Goal: Task Accomplishment & Management: Use online tool/utility

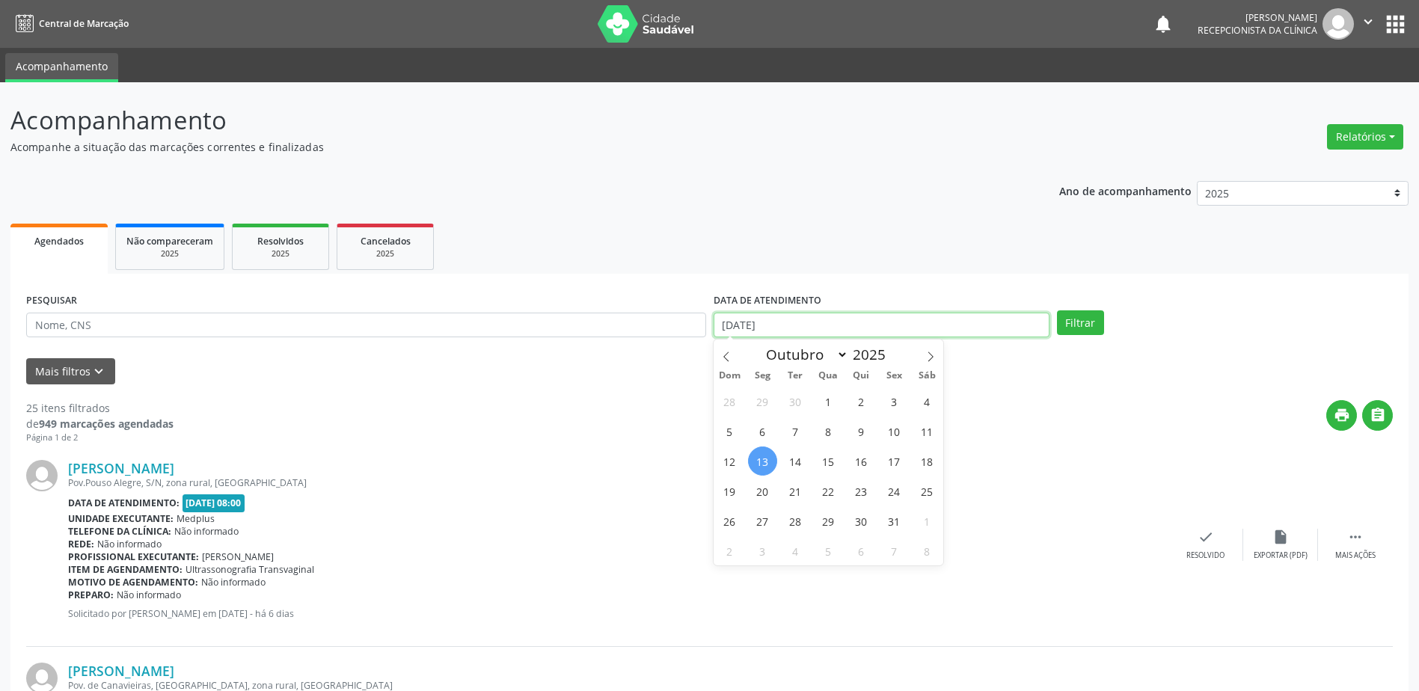
click at [747, 324] on input "[DATE]" at bounding box center [882, 325] width 336 height 25
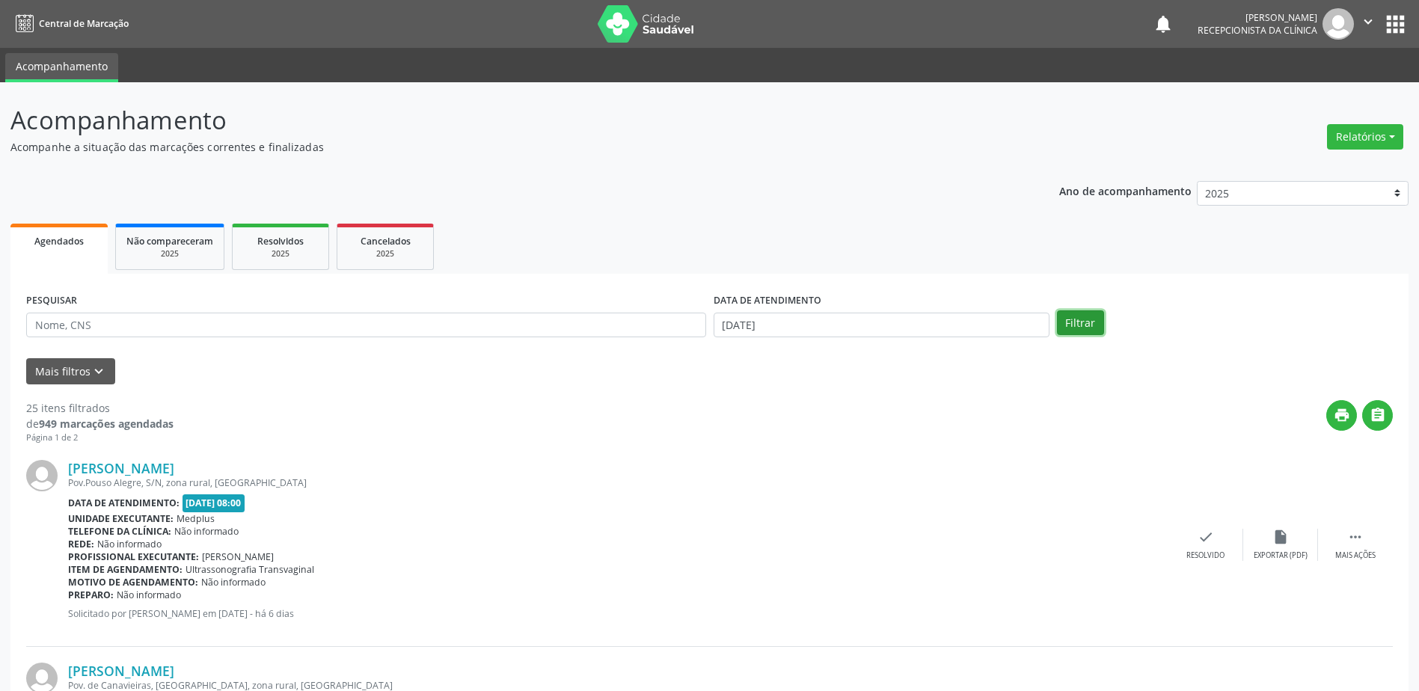
click at [1088, 317] on button "Filtrar" at bounding box center [1080, 322] width 47 height 25
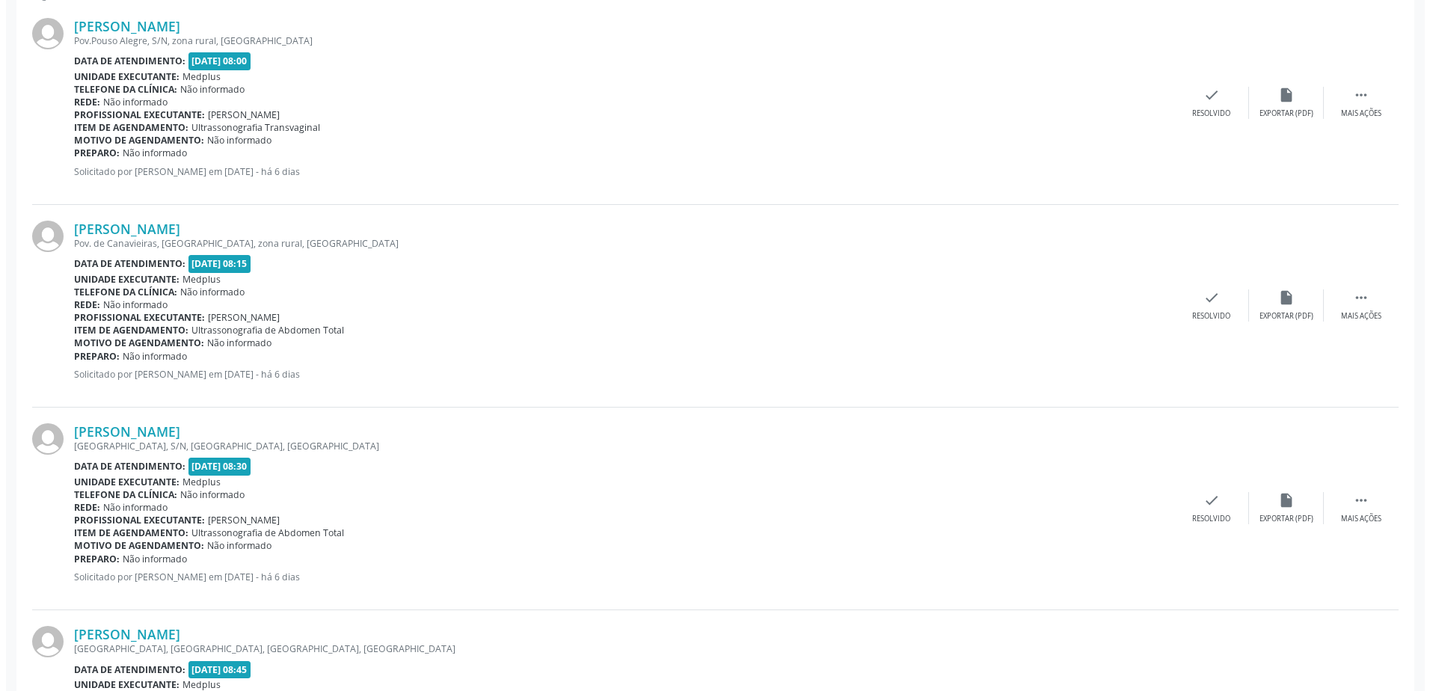
scroll to position [524, 0]
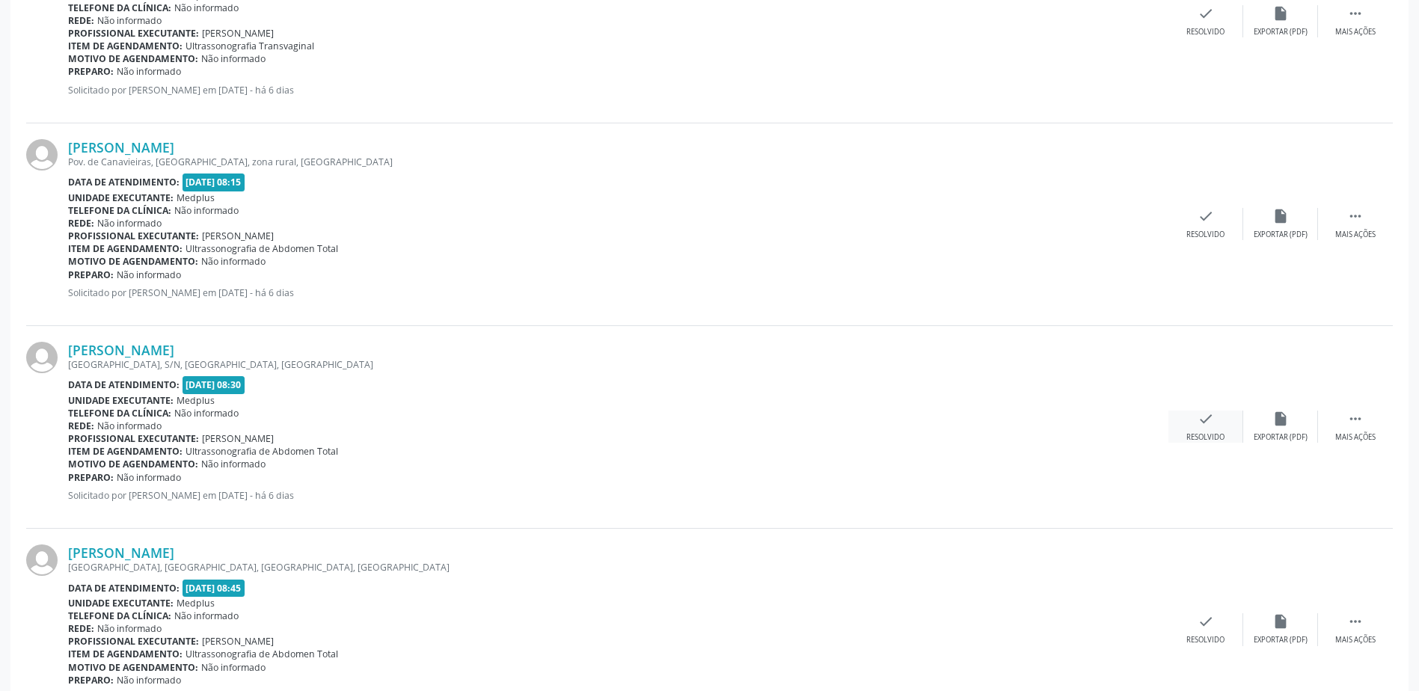
click at [1197, 432] on div "check Resolvido" at bounding box center [1205, 427] width 75 height 32
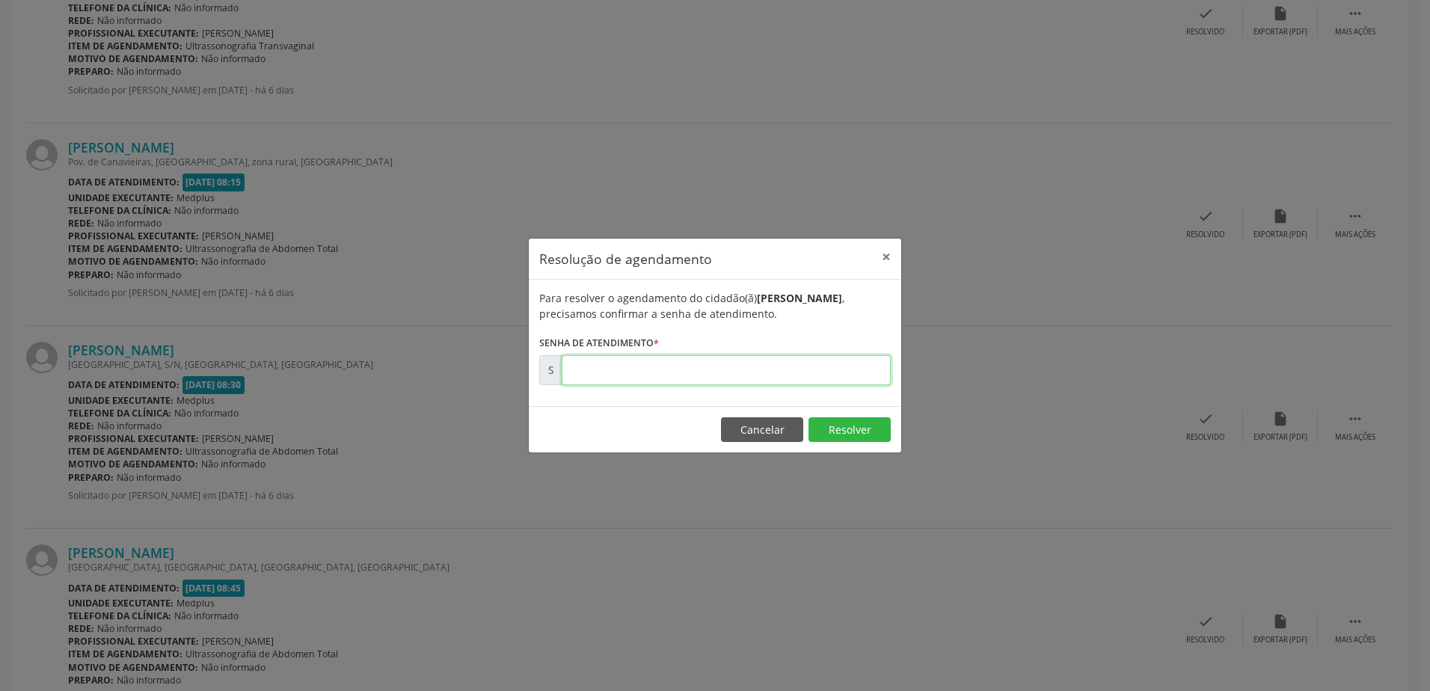
click at [620, 367] on input "text" at bounding box center [726, 370] width 329 height 30
type input "00181065"
click at [861, 433] on button "Resolver" at bounding box center [850, 429] width 82 height 25
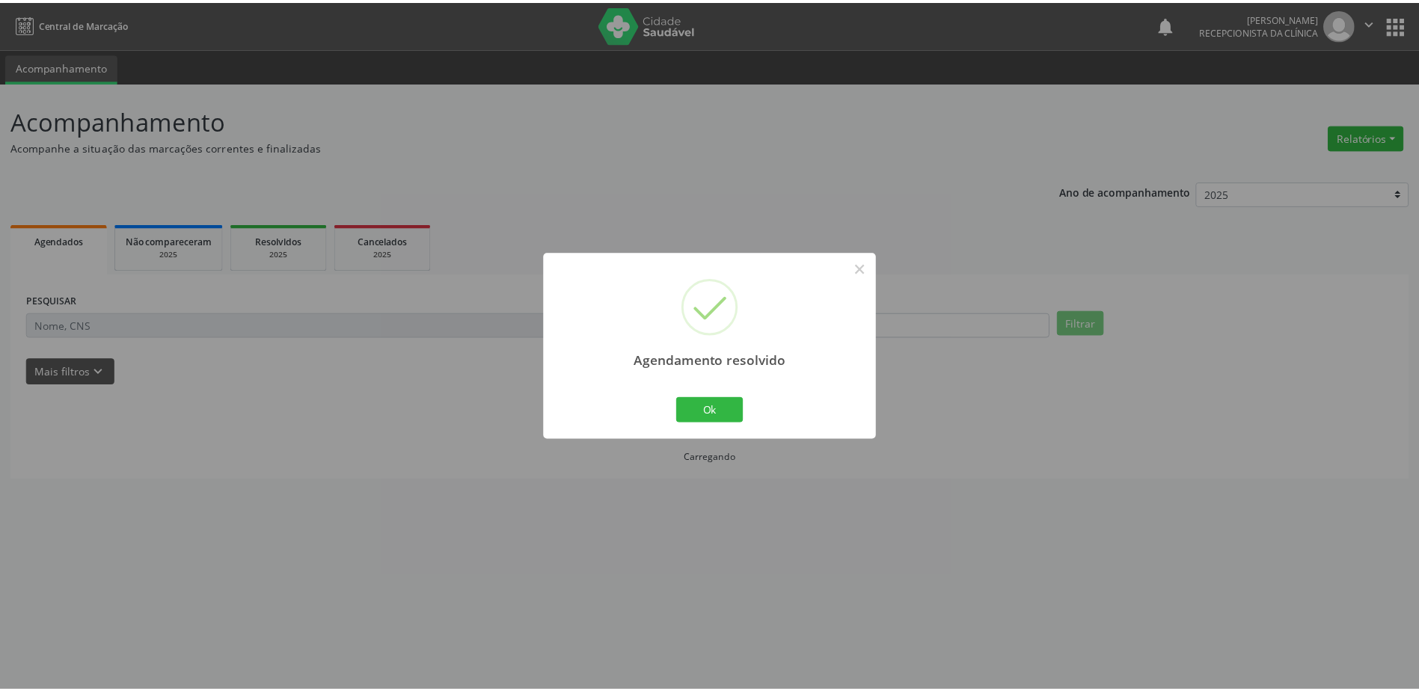
scroll to position [0, 0]
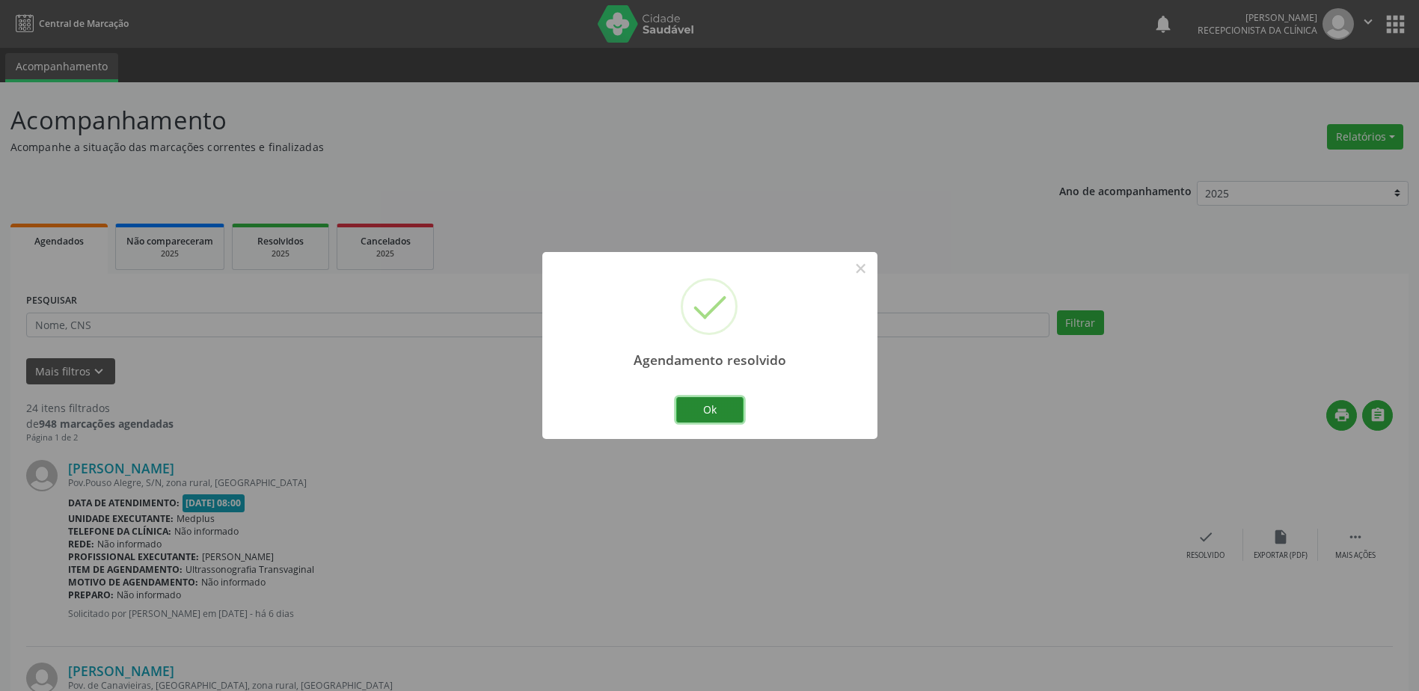
click at [718, 411] on button "Ok" at bounding box center [709, 409] width 67 height 25
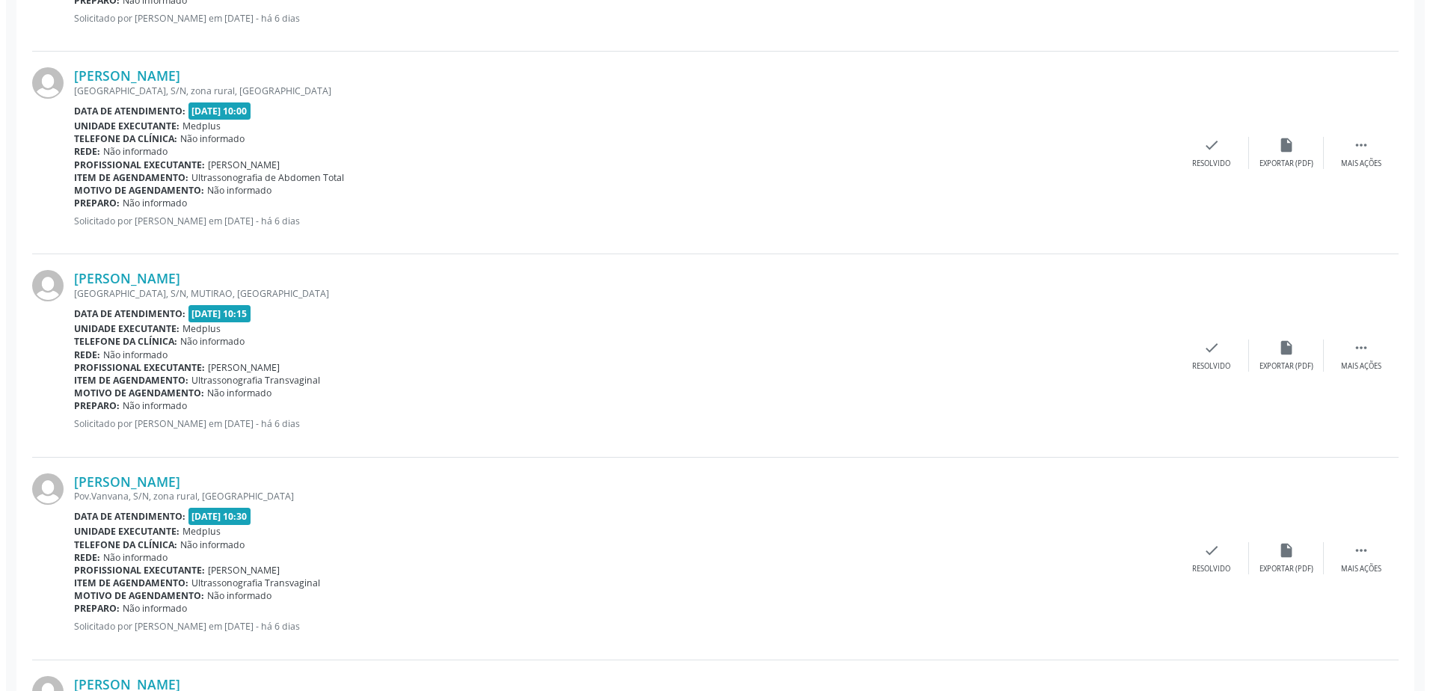
scroll to position [1945, 0]
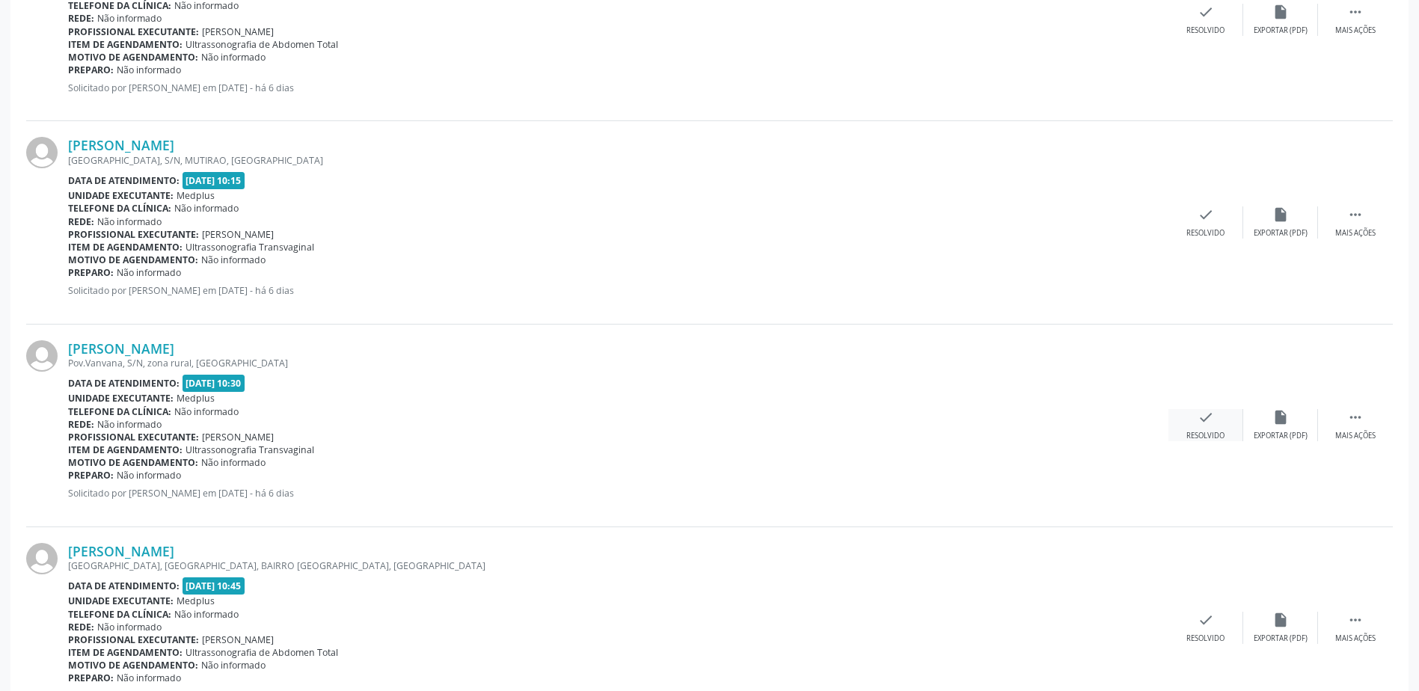
click at [1208, 425] on icon "check" at bounding box center [1205, 417] width 16 height 16
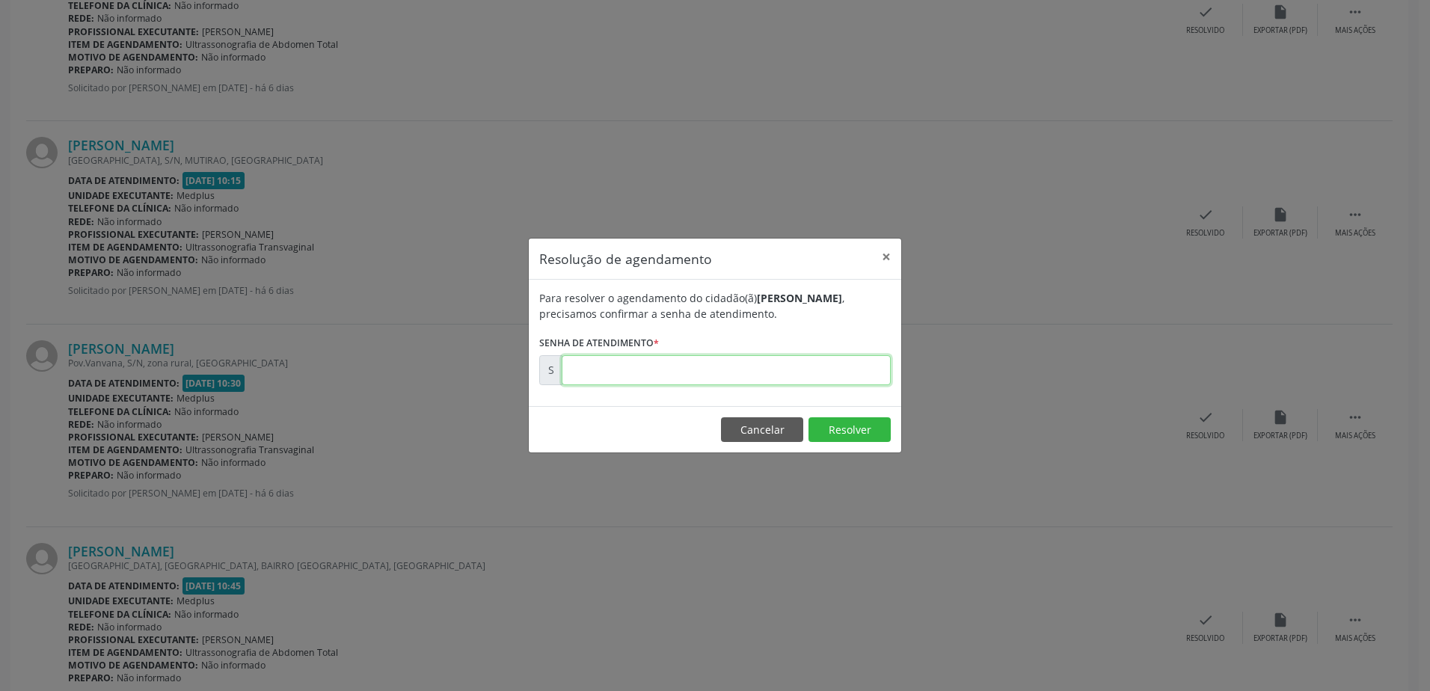
click at [577, 370] on input "text" at bounding box center [726, 370] width 329 height 30
type input "00181088"
click at [845, 435] on button "Resolver" at bounding box center [850, 429] width 82 height 25
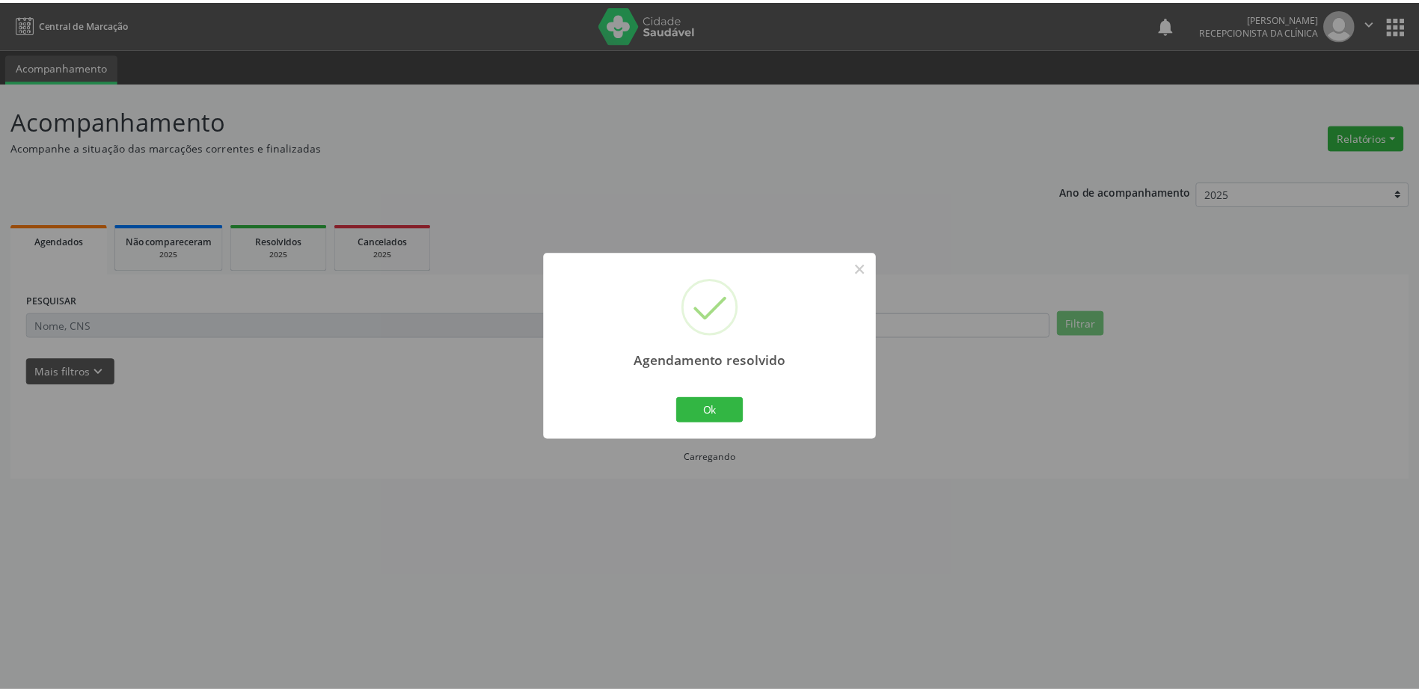
scroll to position [0, 0]
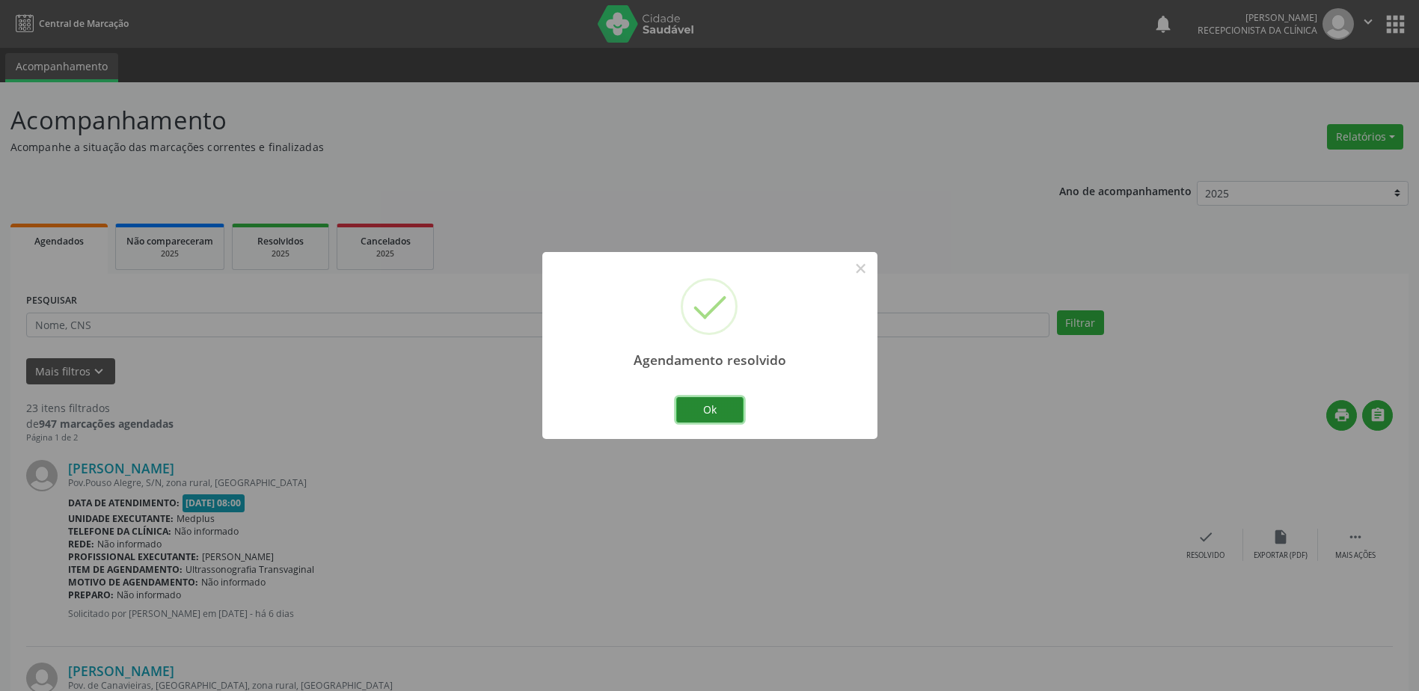
click at [733, 410] on button "Ok" at bounding box center [709, 409] width 67 height 25
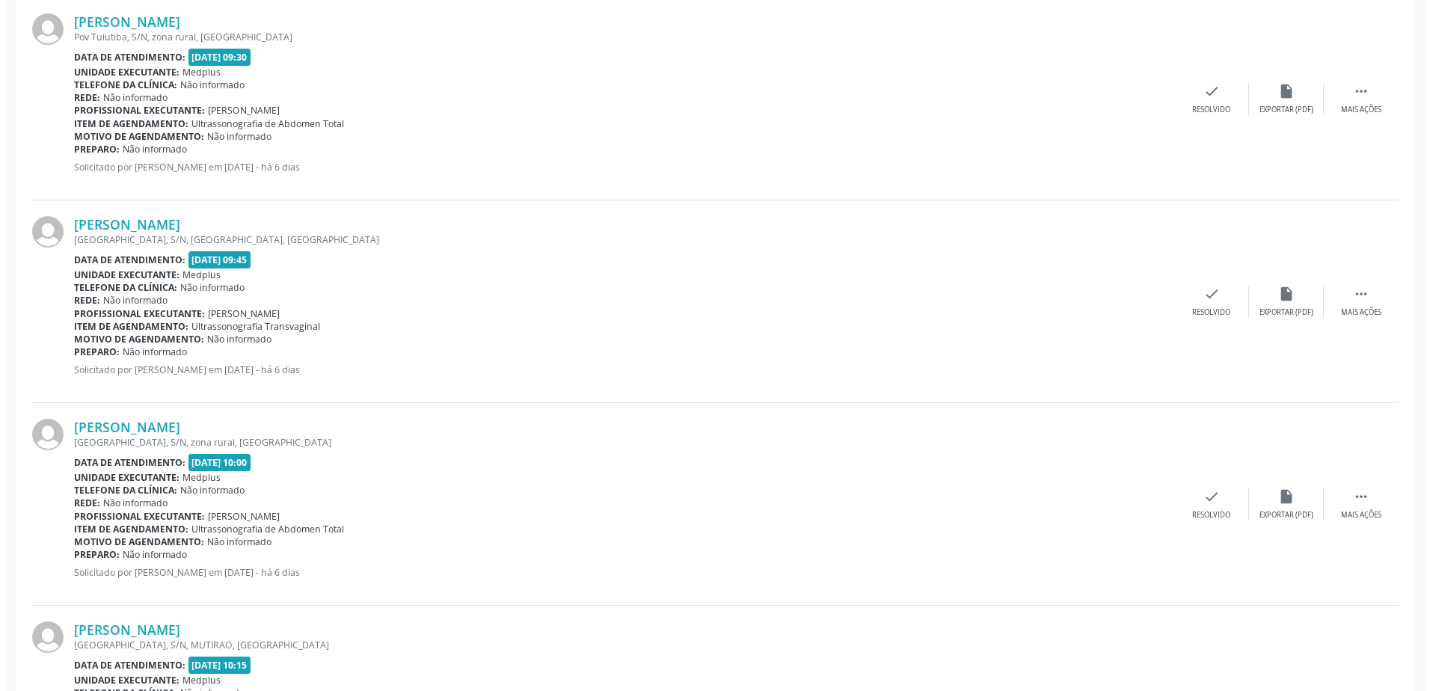
scroll to position [1571, 0]
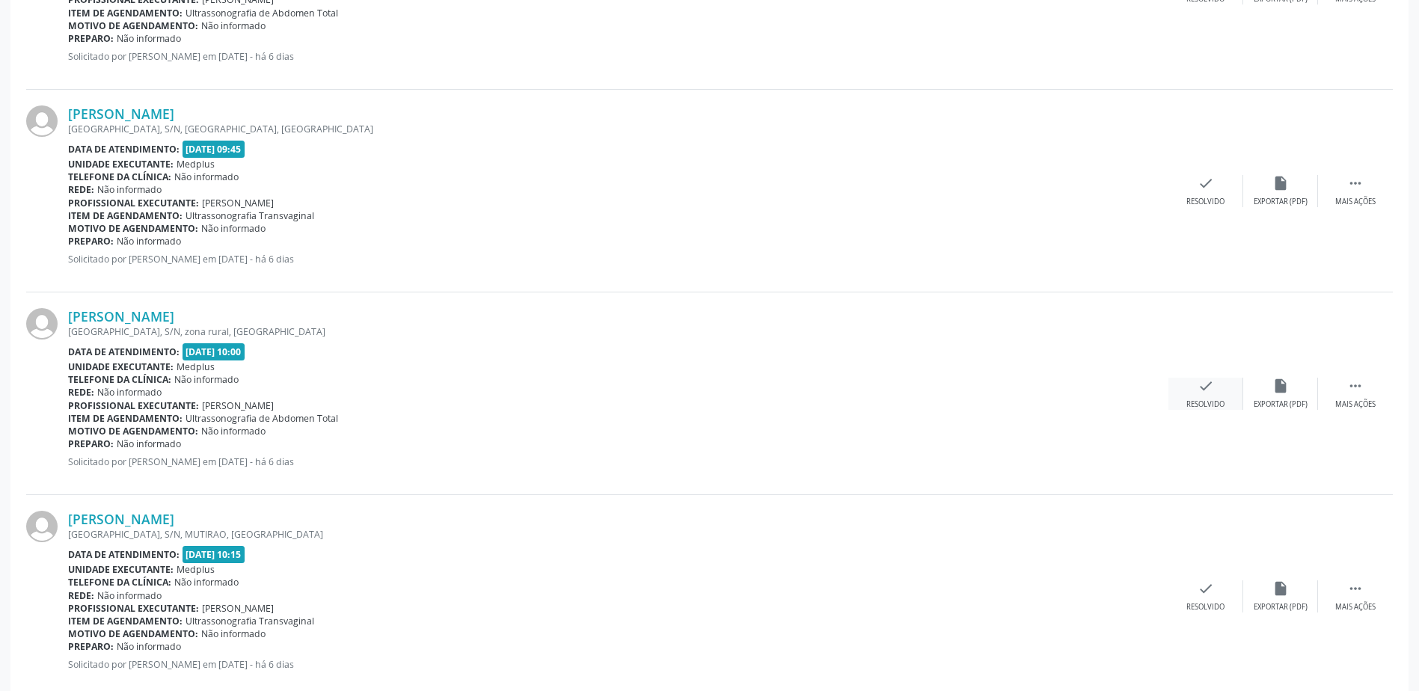
click at [1203, 386] on icon "check" at bounding box center [1205, 386] width 16 height 16
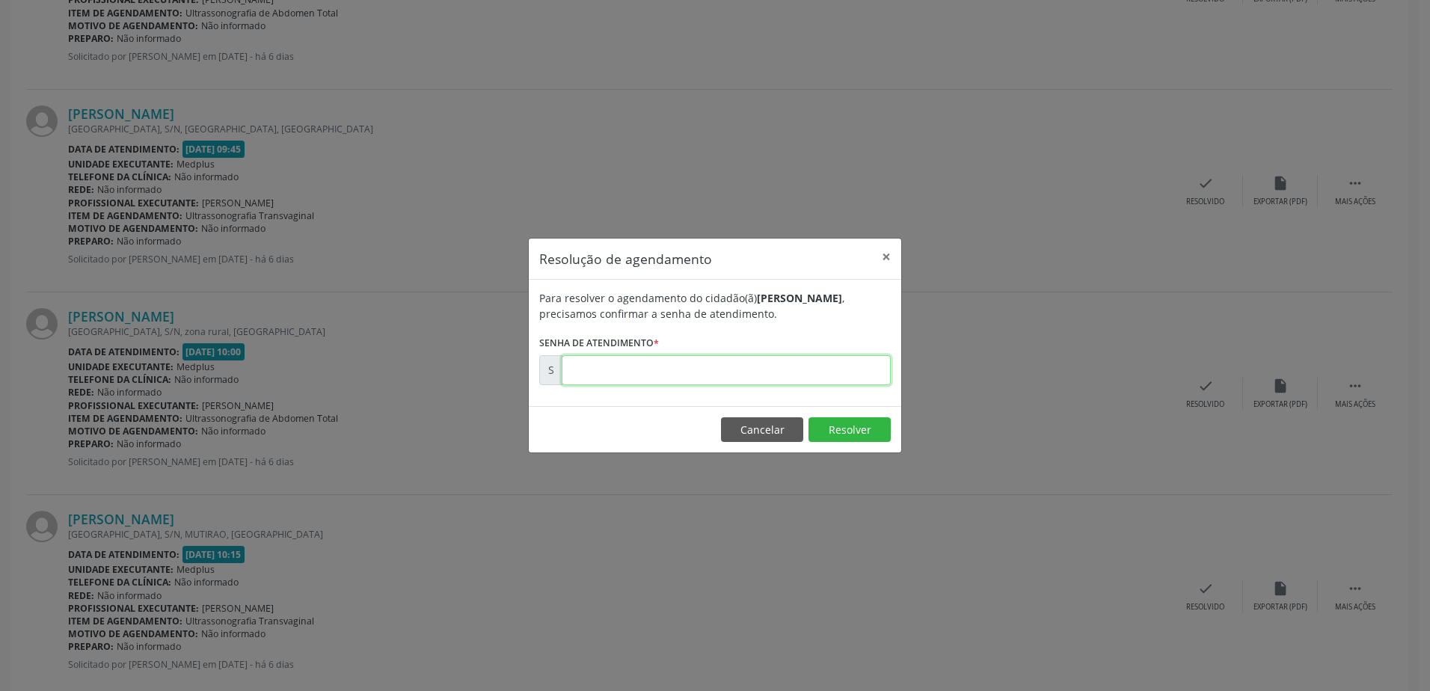
click at [607, 379] on input "text" at bounding box center [726, 370] width 329 height 30
type input "00181081"
click at [869, 425] on button "Resolver" at bounding box center [850, 429] width 82 height 25
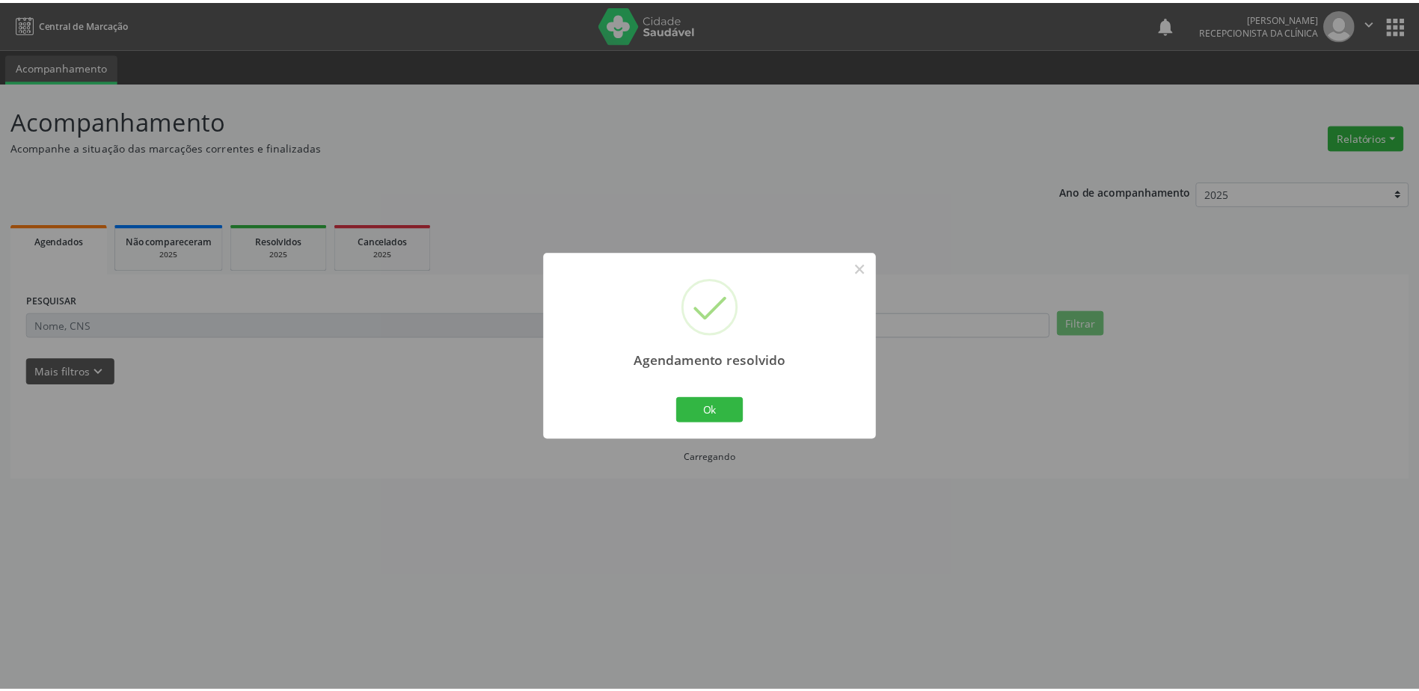
scroll to position [0, 0]
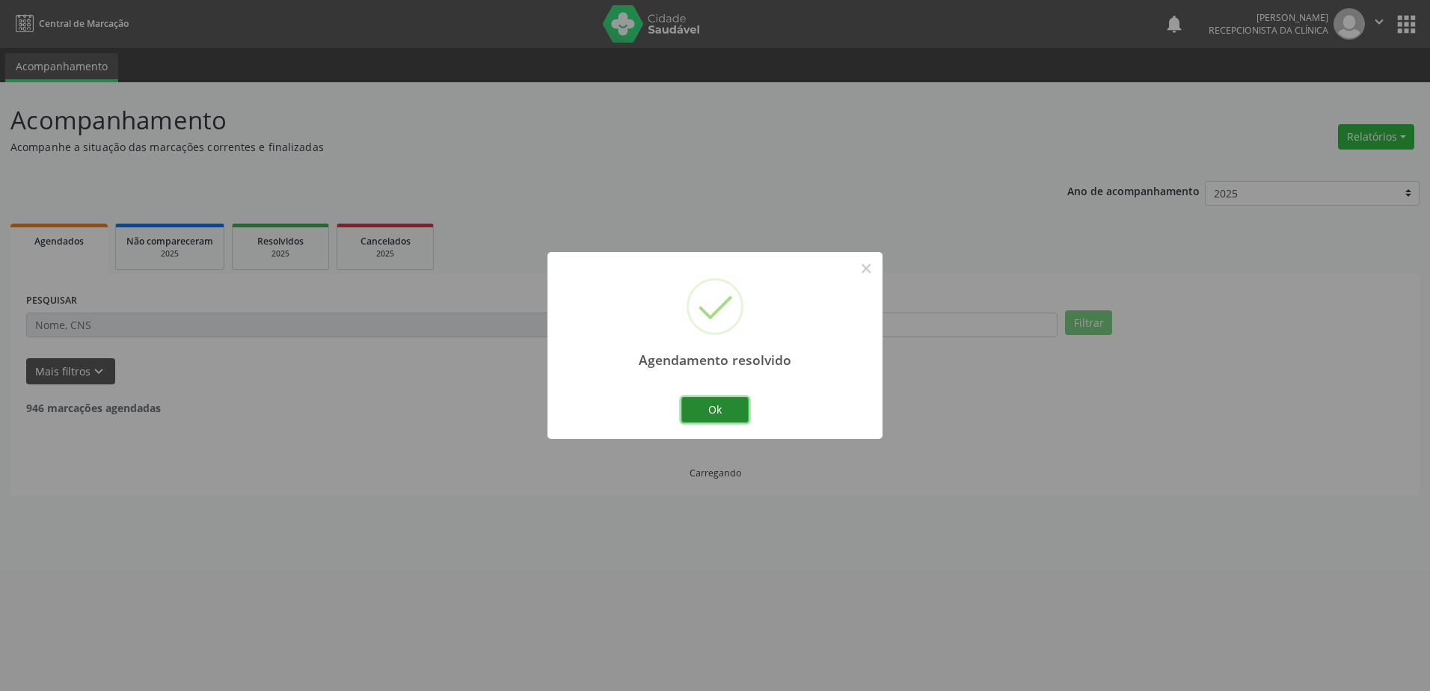
click at [729, 405] on button "Ok" at bounding box center [714, 409] width 67 height 25
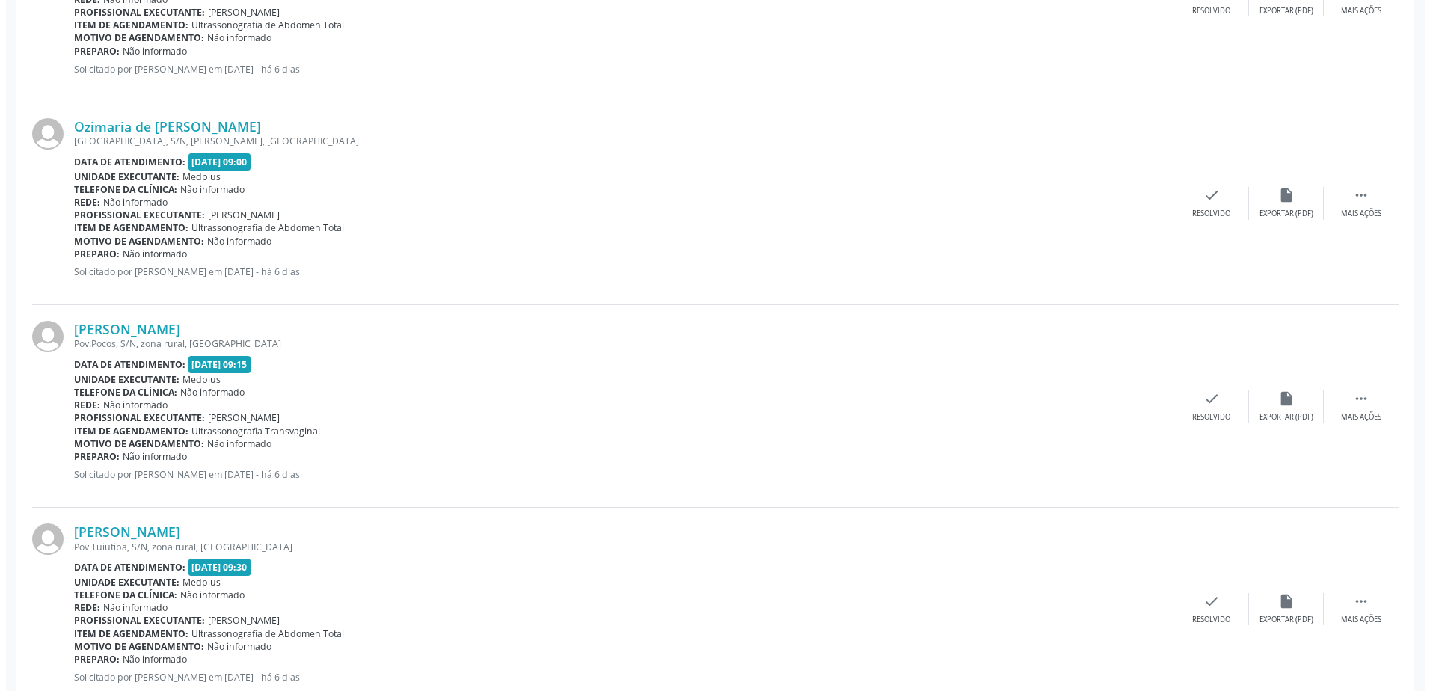
scroll to position [1122, 0]
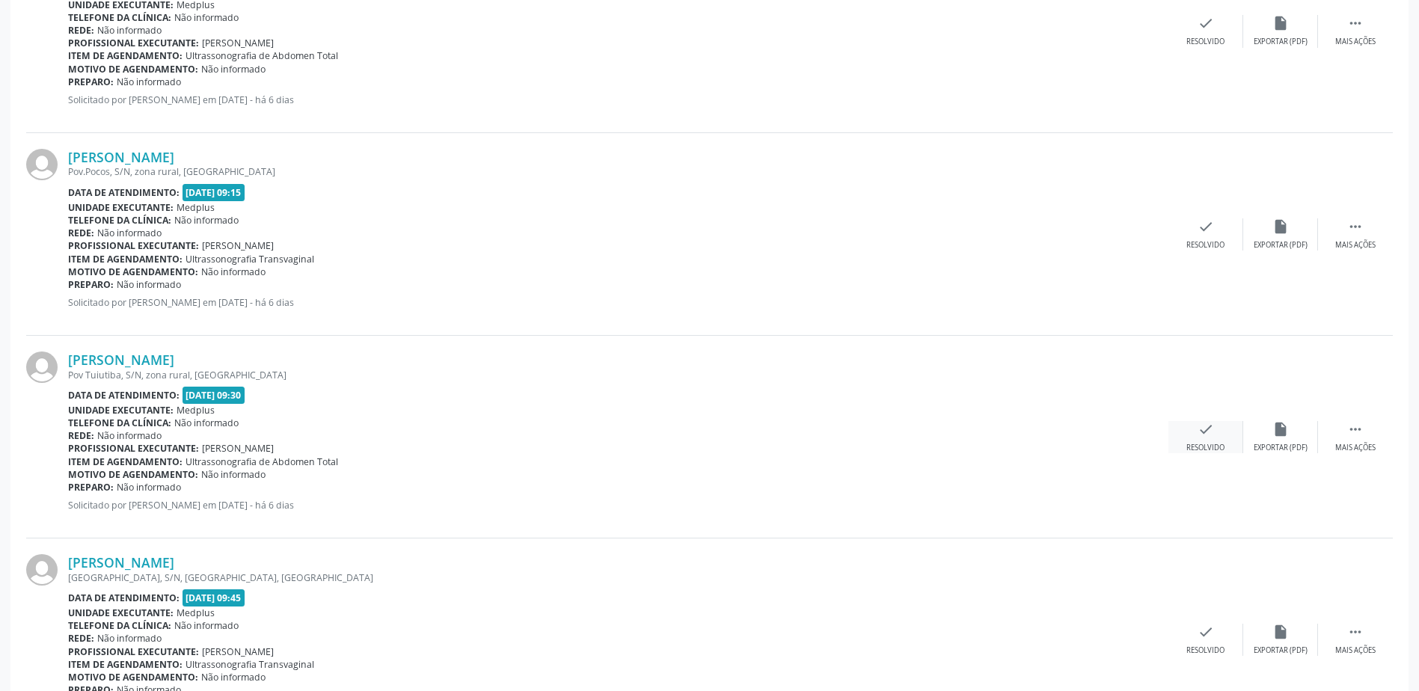
click at [1218, 424] on div "check Resolvido" at bounding box center [1205, 437] width 75 height 32
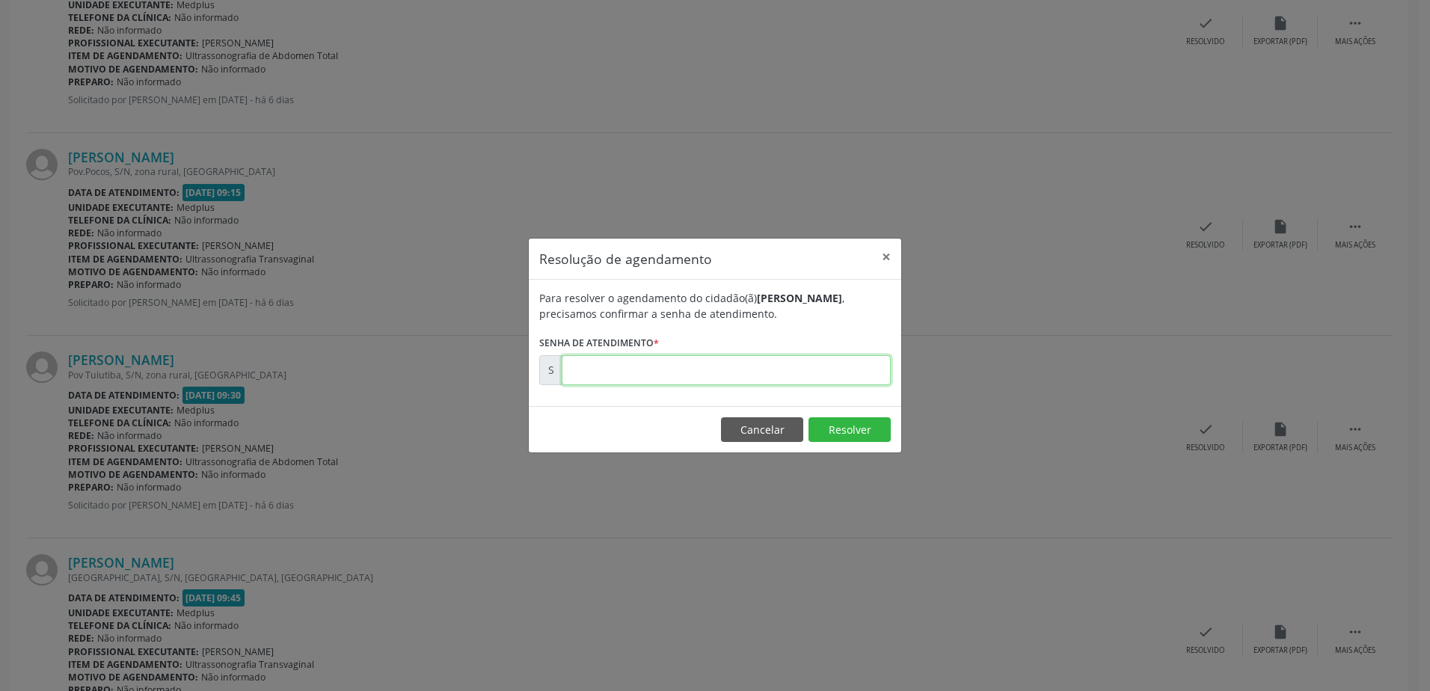
click at [582, 375] on input "text" at bounding box center [726, 370] width 329 height 30
type input "00181074"
click at [844, 428] on button "Resolver" at bounding box center [850, 429] width 82 height 25
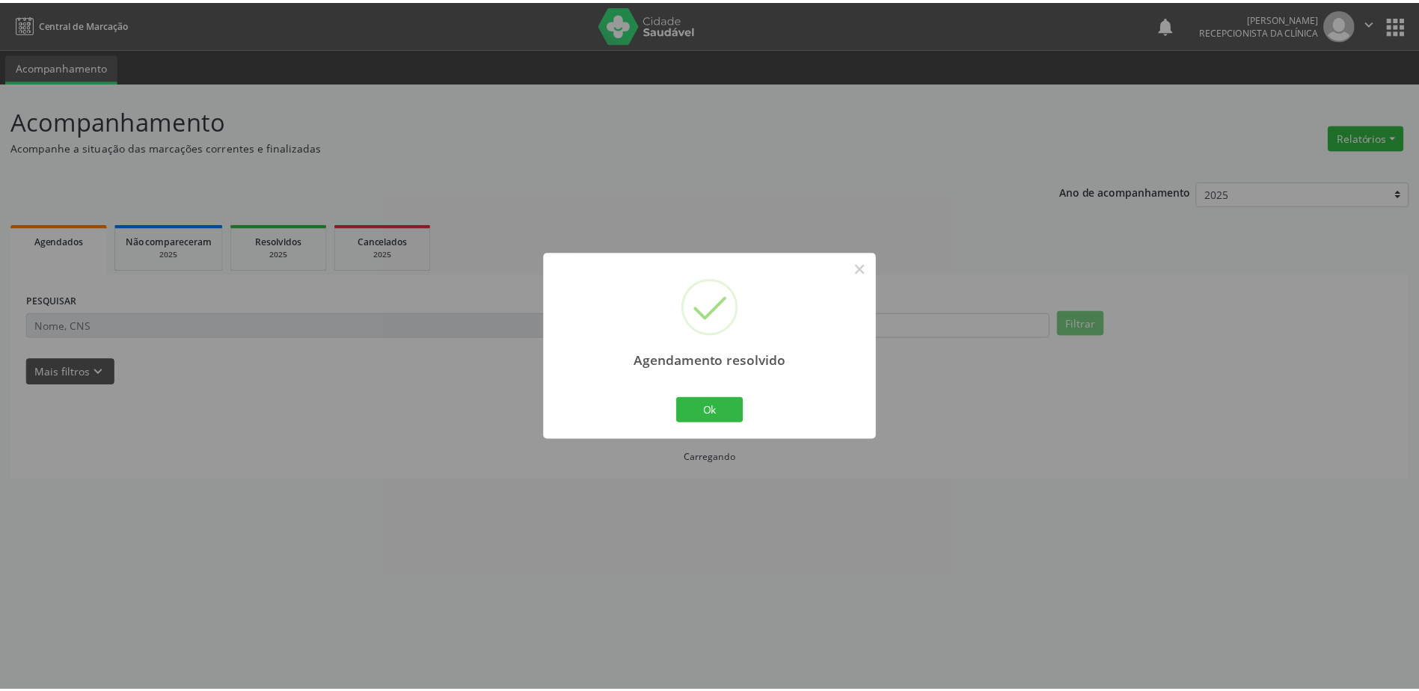
scroll to position [0, 0]
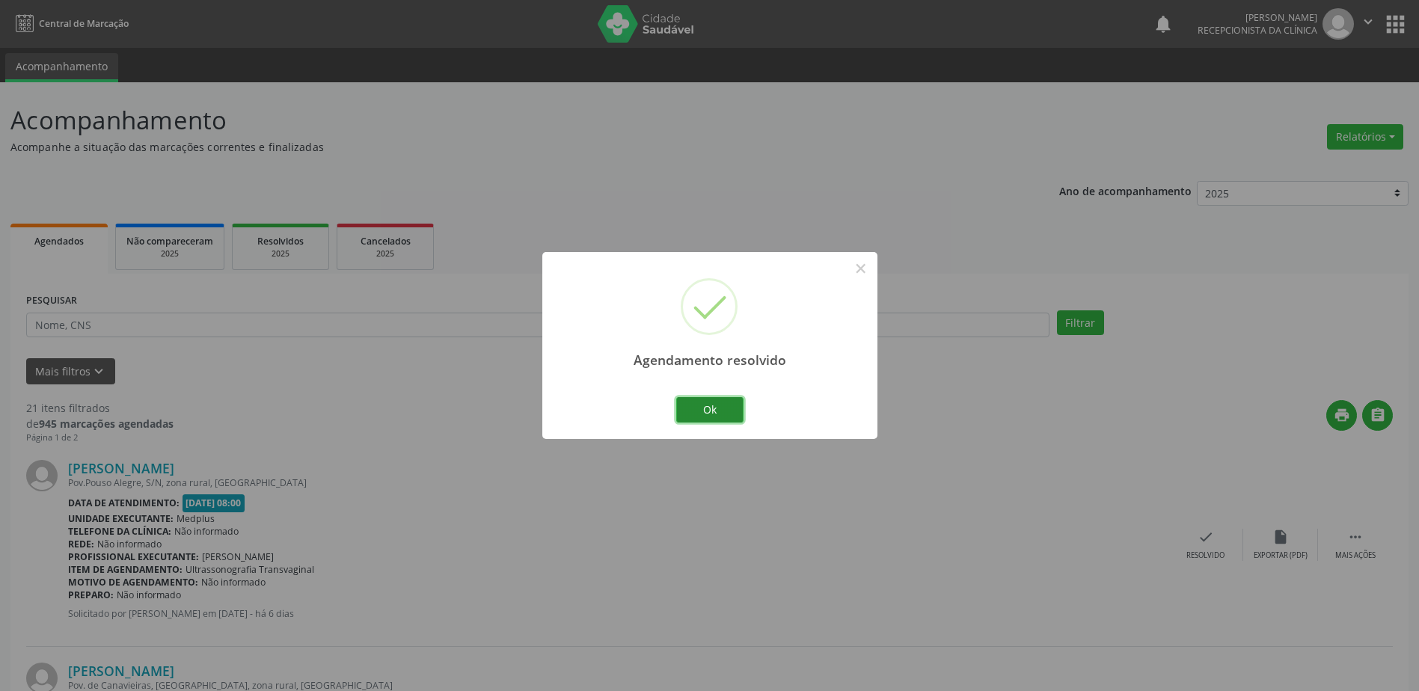
click at [717, 408] on button "Ok" at bounding box center [709, 409] width 67 height 25
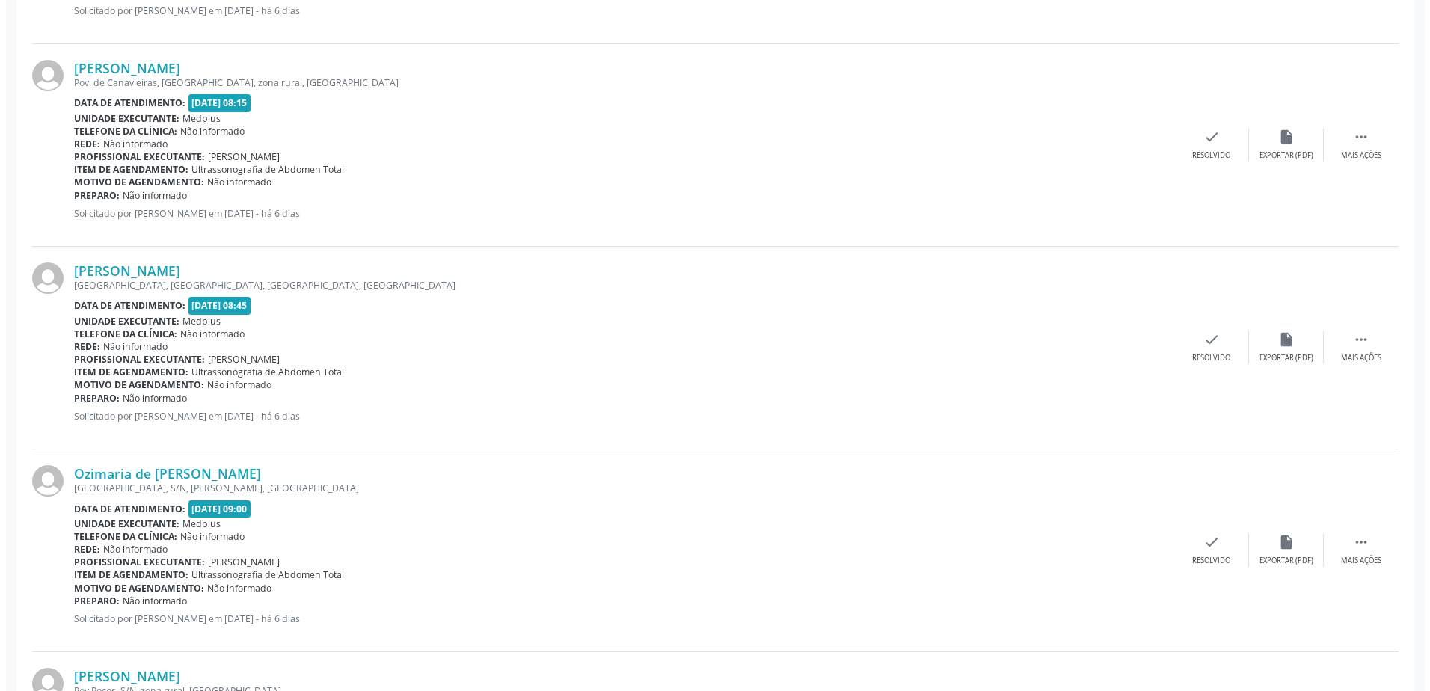
scroll to position [898, 0]
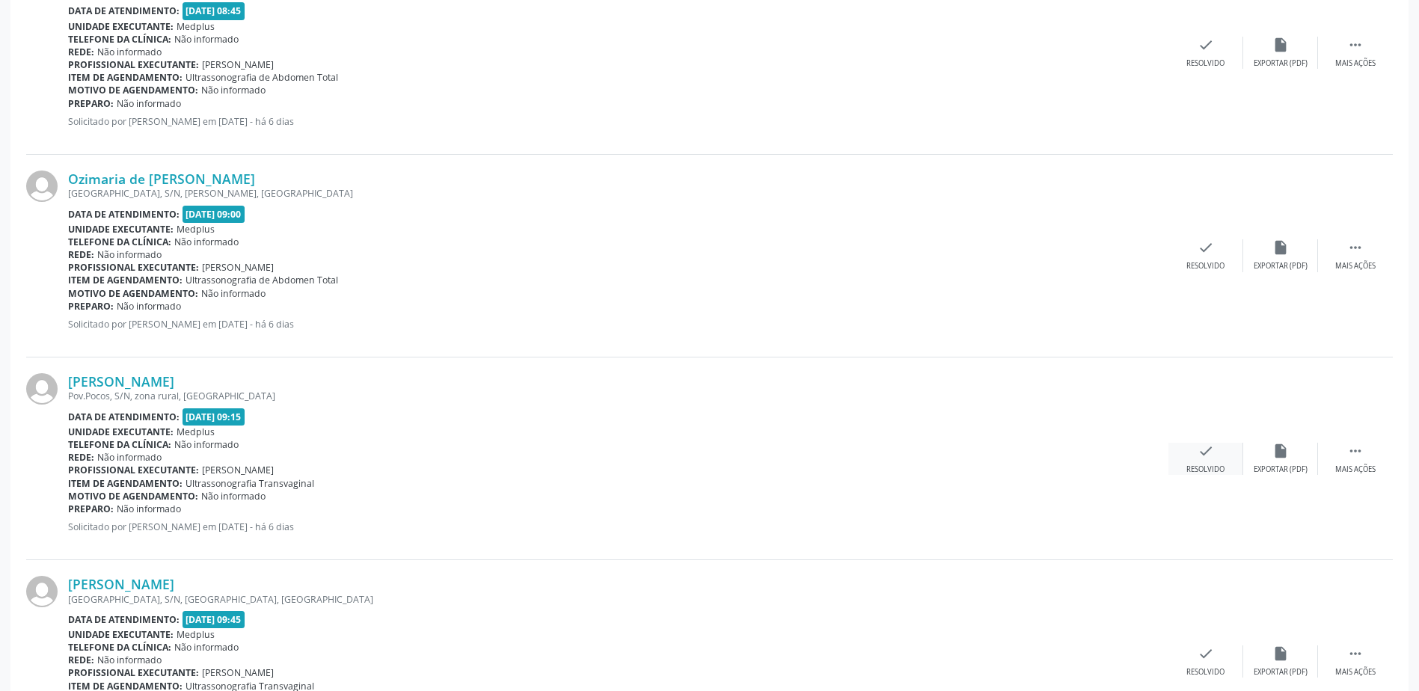
click at [1209, 456] on icon "check" at bounding box center [1205, 451] width 16 height 16
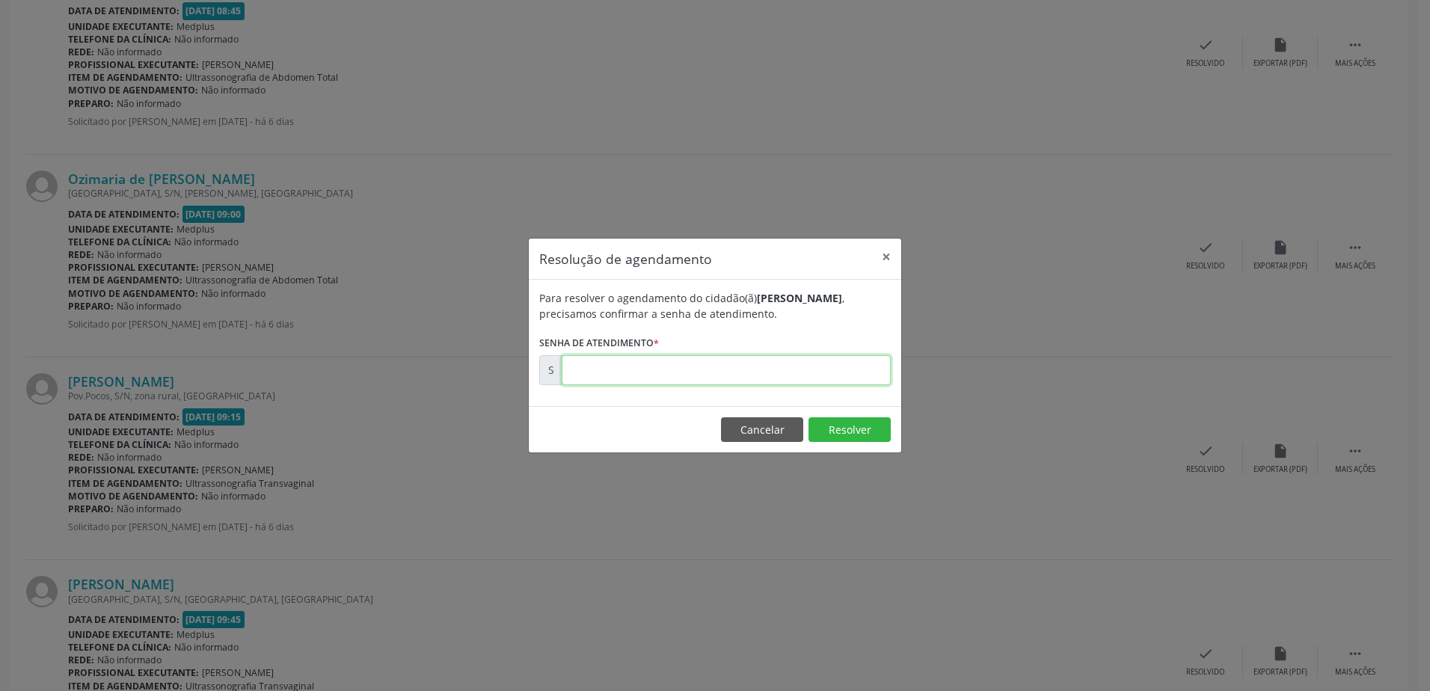
click at [576, 369] on input "text" at bounding box center [726, 370] width 329 height 30
type input "00181071"
click at [838, 432] on button "Resolver" at bounding box center [850, 429] width 82 height 25
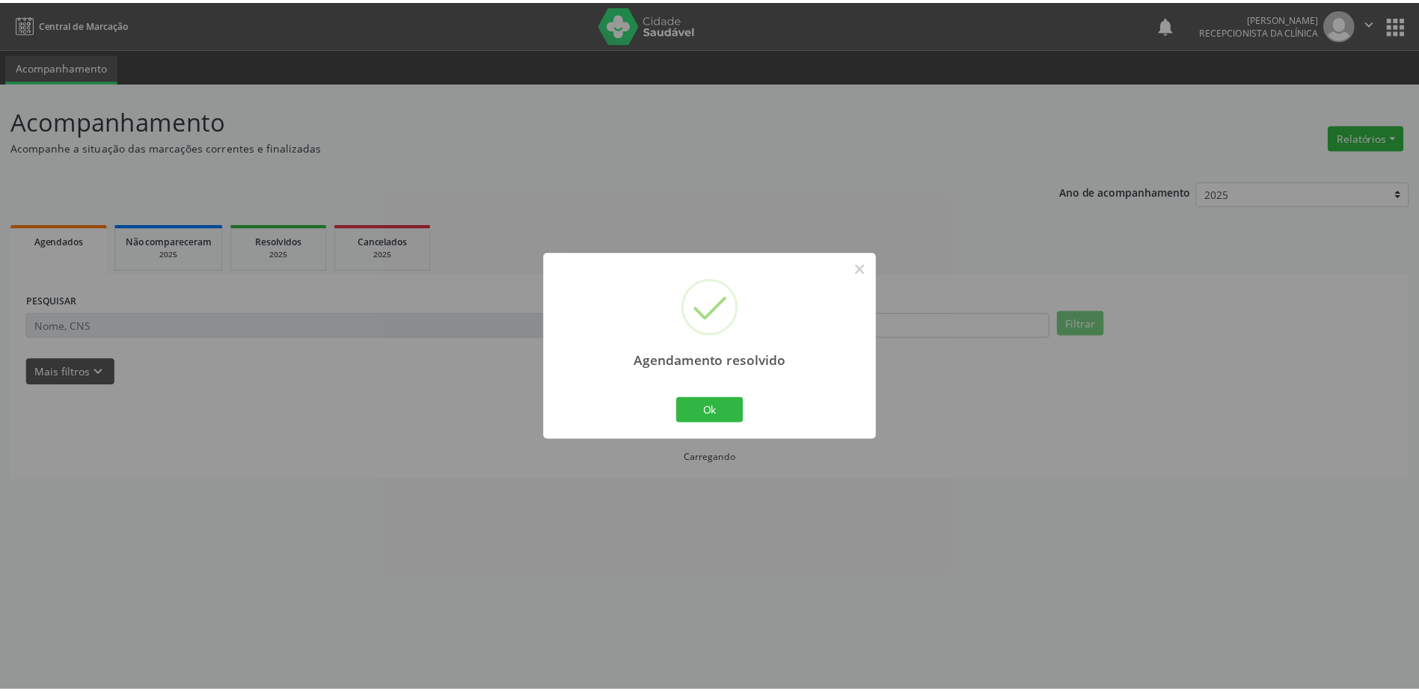
scroll to position [0, 0]
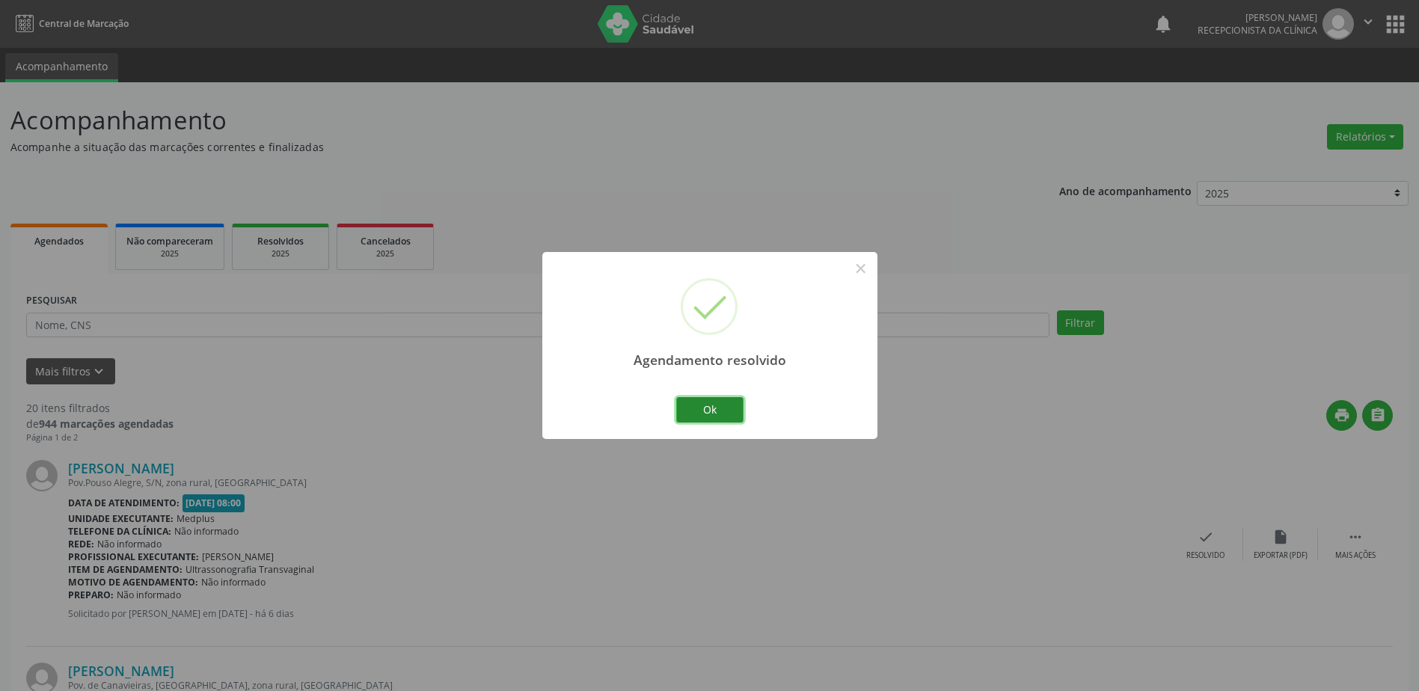
click at [717, 411] on button "Ok" at bounding box center [709, 409] width 67 height 25
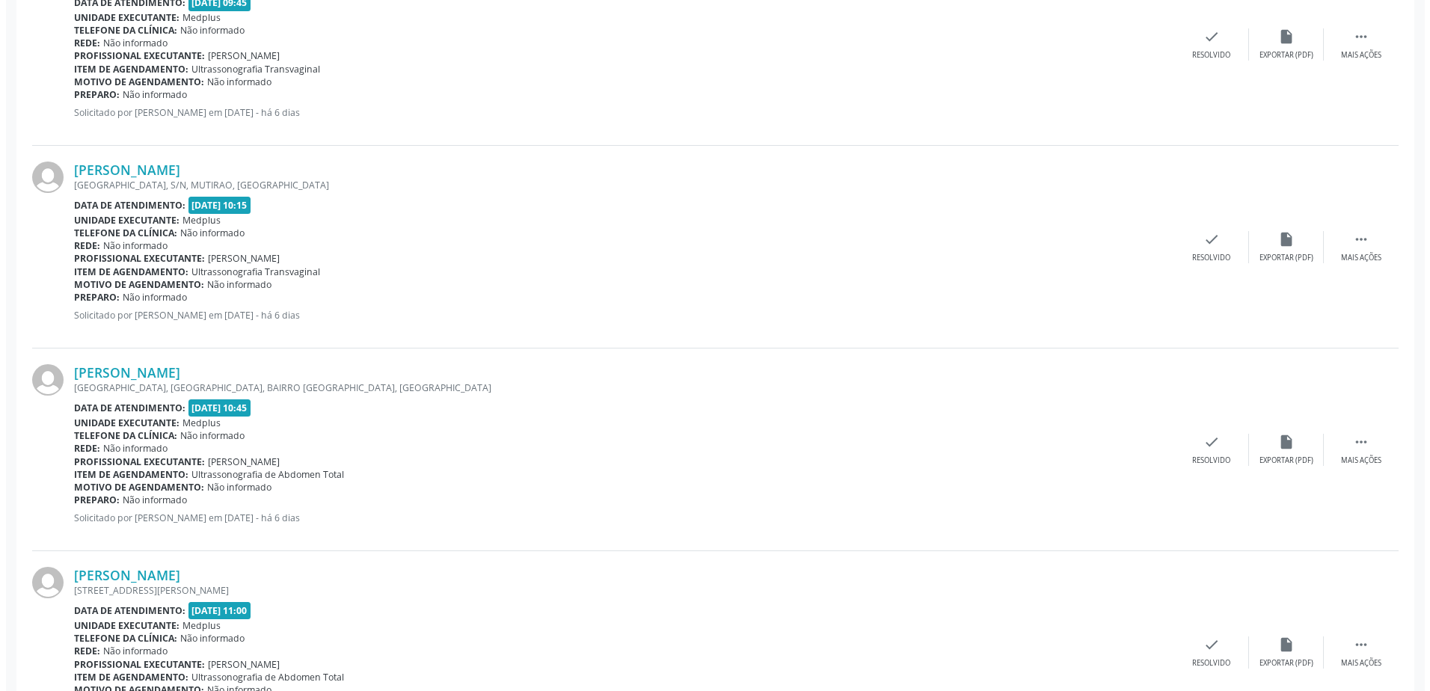
scroll to position [1346, 0]
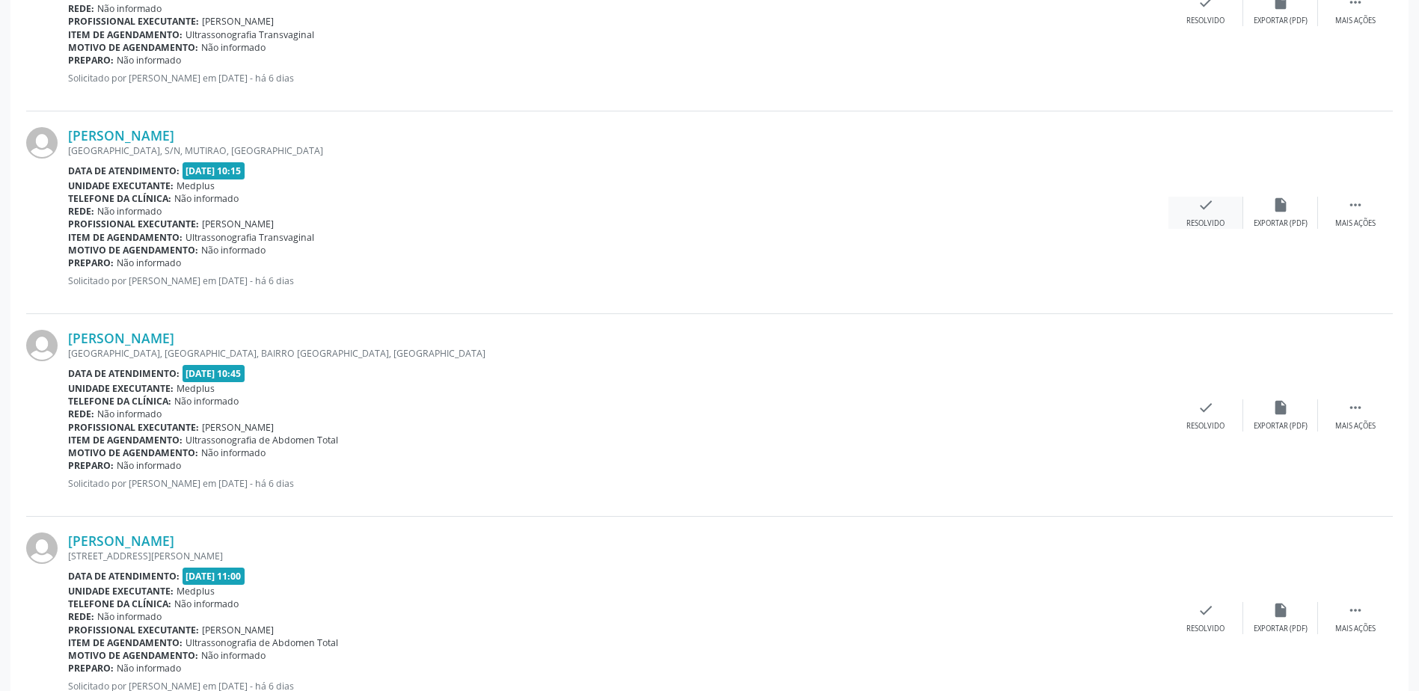
click at [1215, 206] on div "check Resolvido" at bounding box center [1205, 213] width 75 height 32
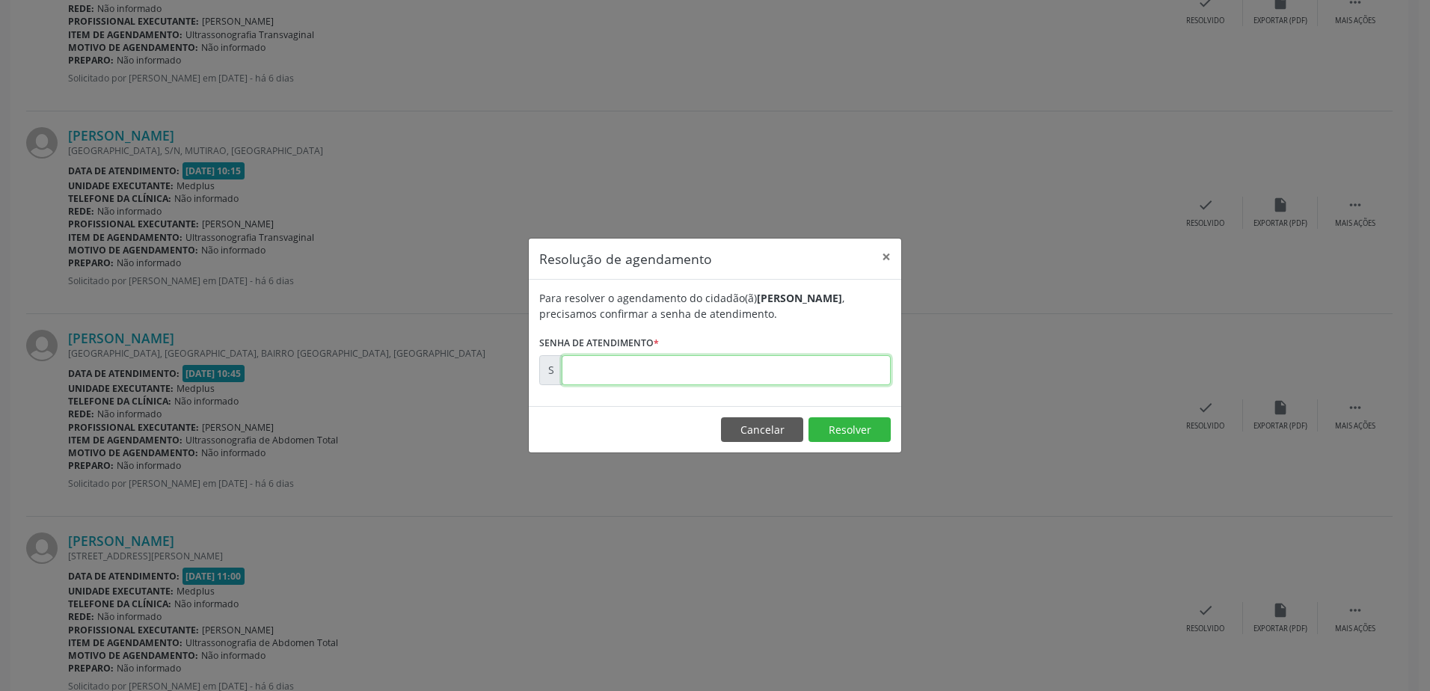
click at [597, 369] on input "text" at bounding box center [726, 370] width 329 height 30
type input "00181091"
click at [878, 433] on button "Resolver" at bounding box center [850, 429] width 82 height 25
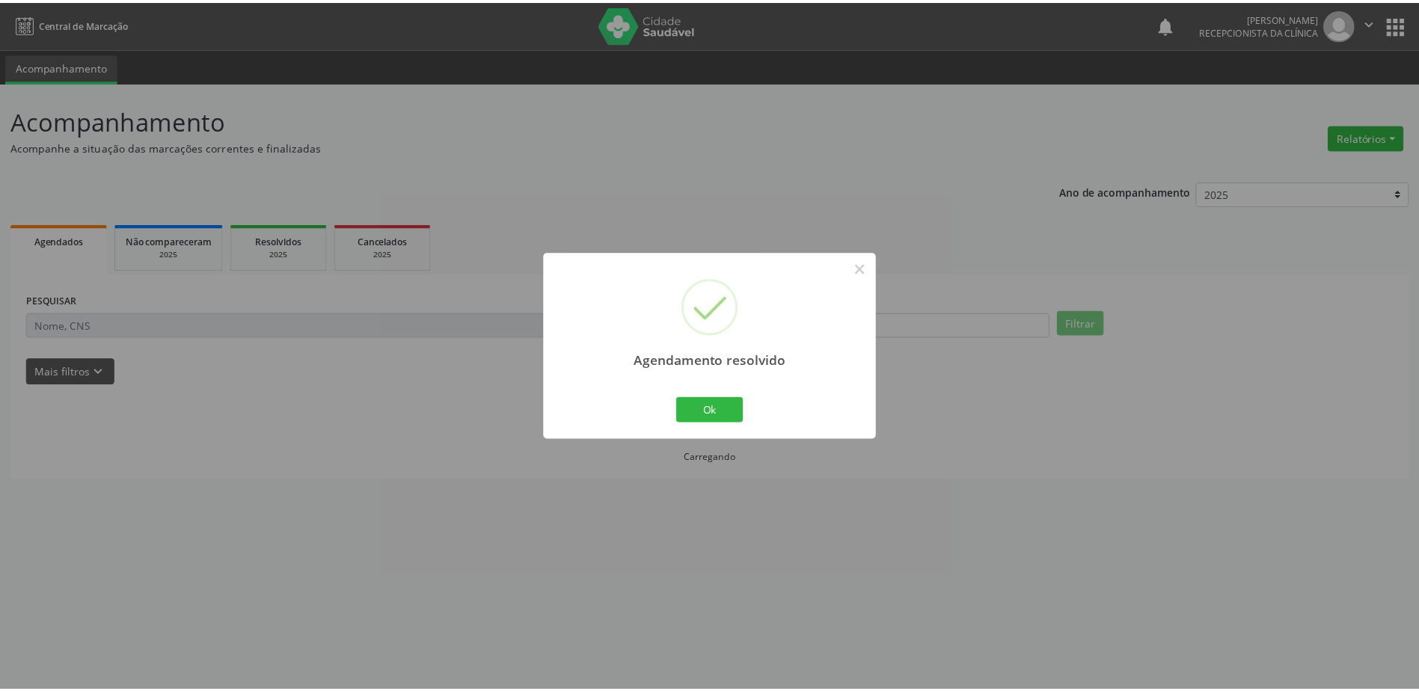
scroll to position [0, 0]
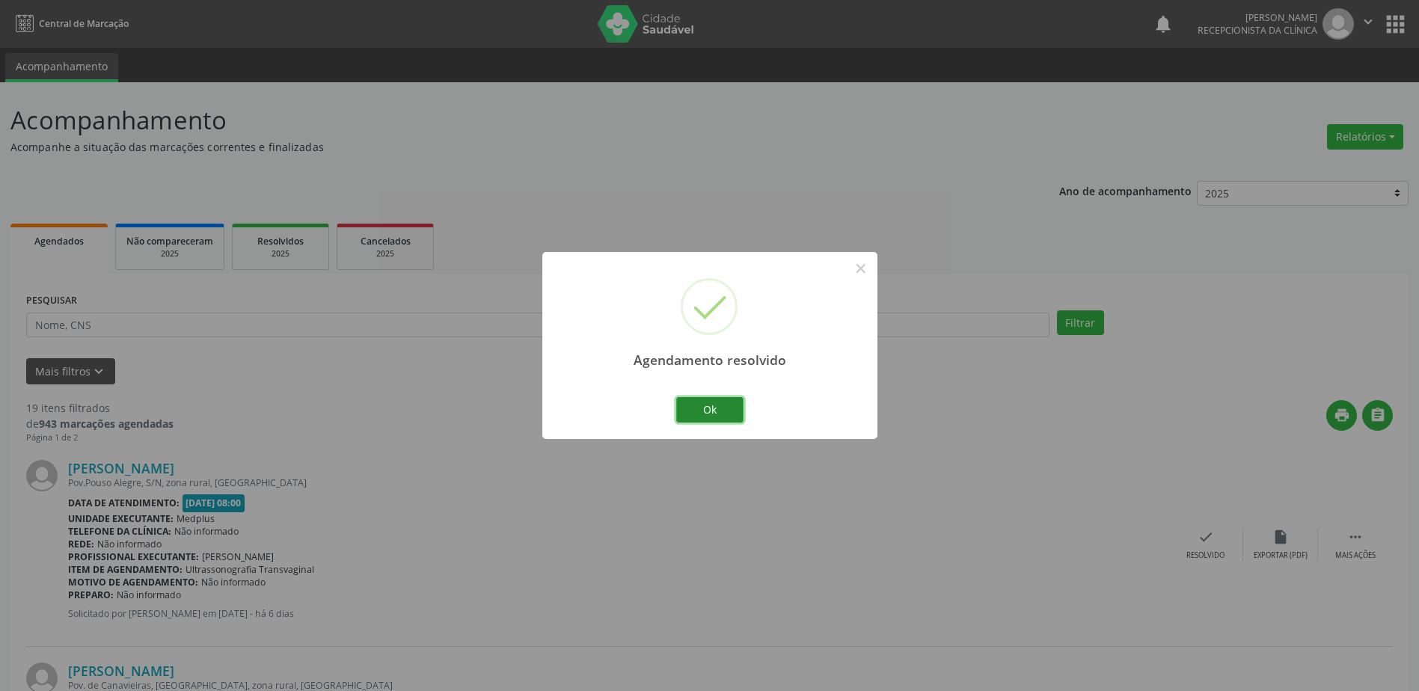
click at [699, 412] on button "Ok" at bounding box center [709, 409] width 67 height 25
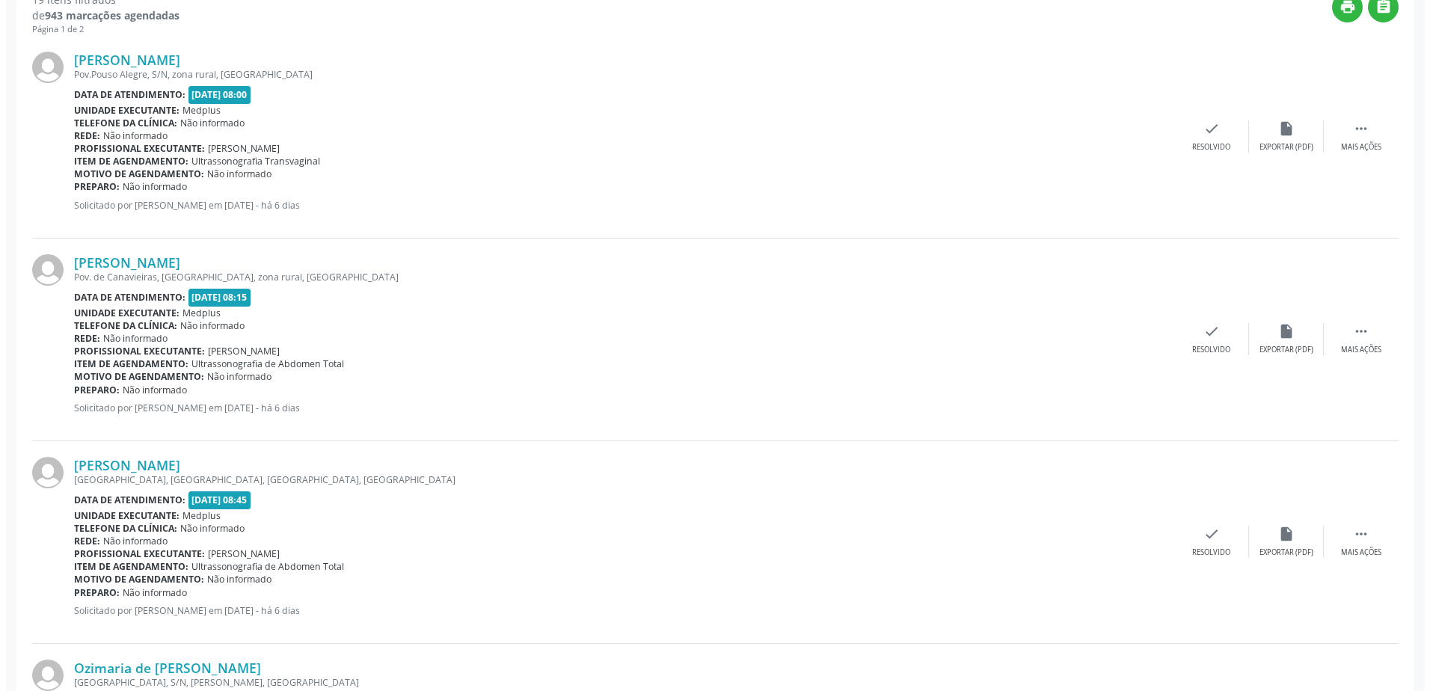
scroll to position [598, 0]
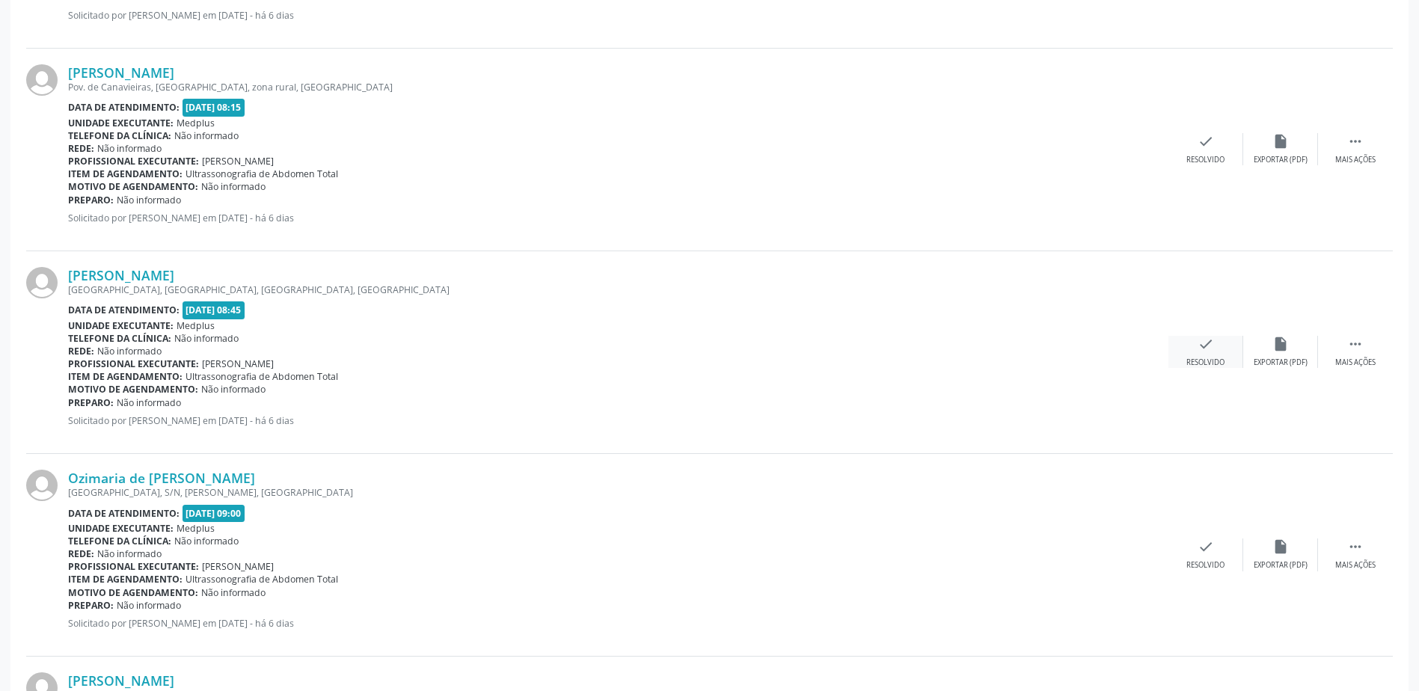
click at [1209, 355] on div "check Resolvido" at bounding box center [1205, 352] width 75 height 32
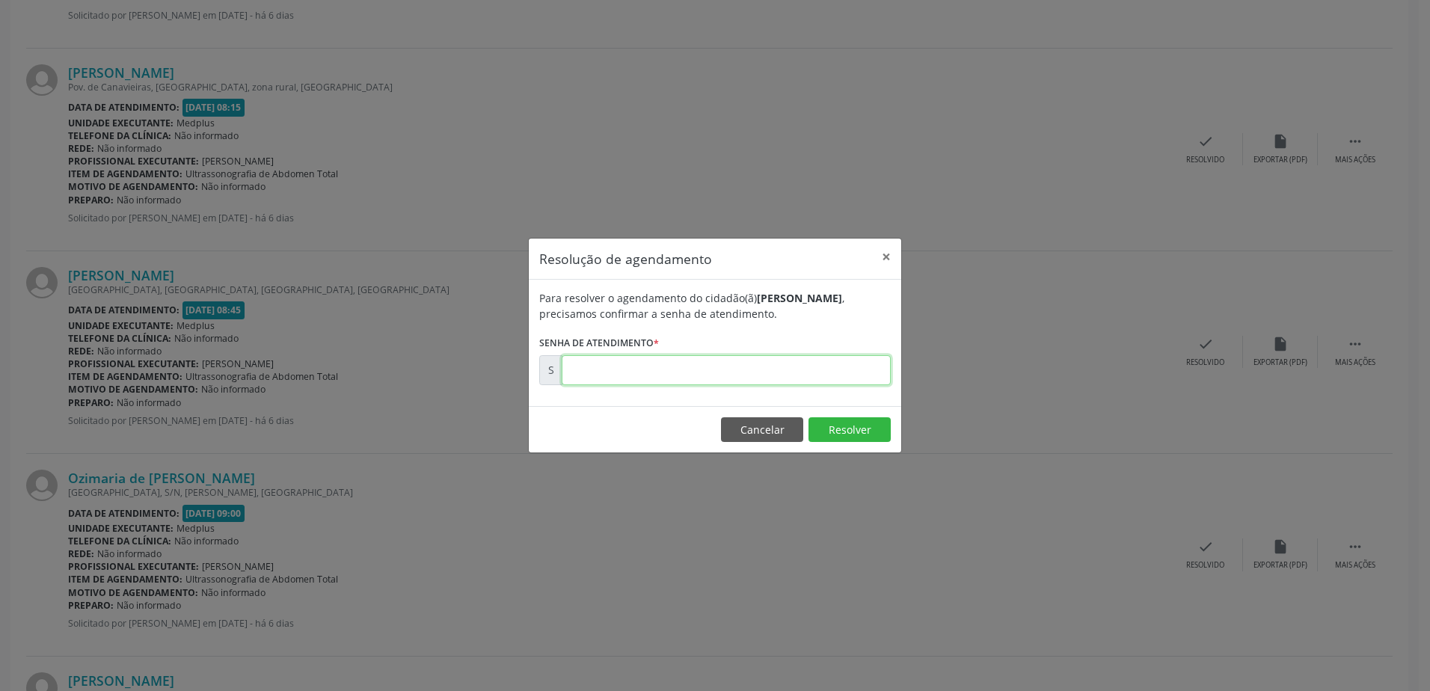
click at [568, 364] on input "text" at bounding box center [726, 370] width 329 height 30
type input "00181066"
click at [844, 434] on button "Resolver" at bounding box center [850, 429] width 82 height 25
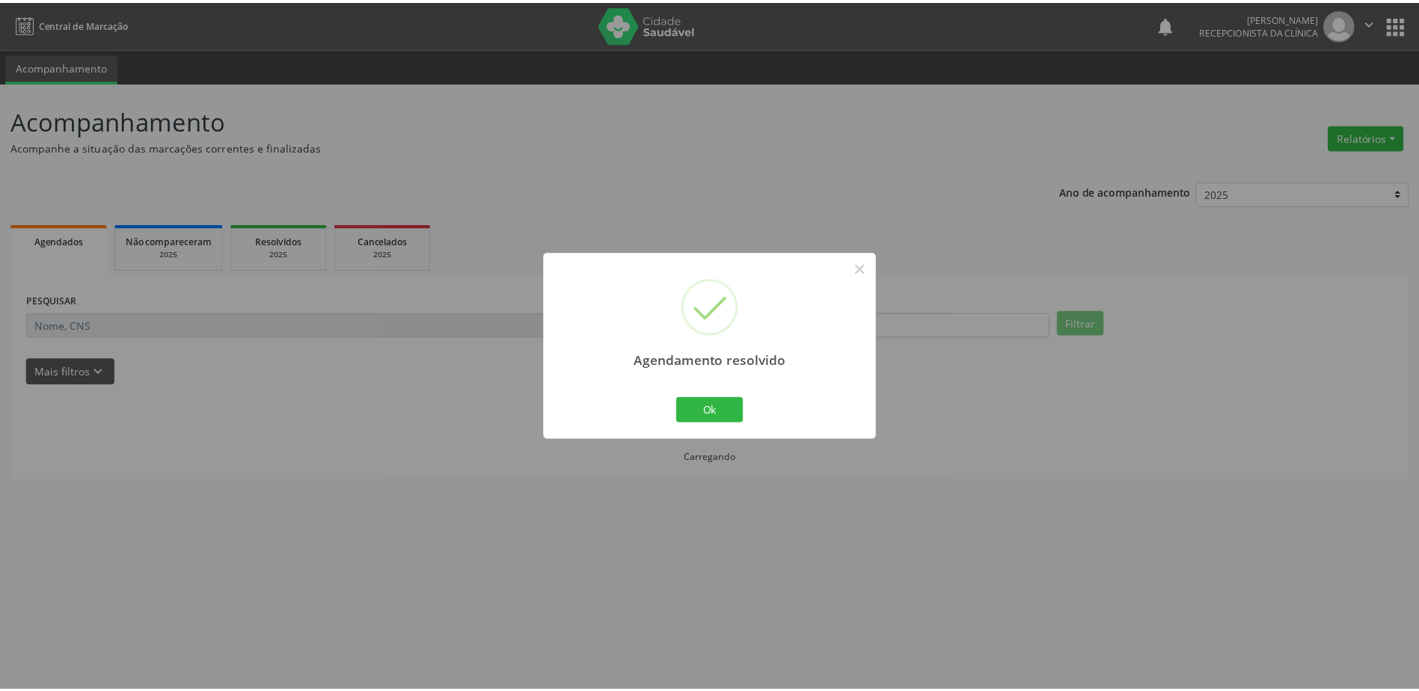
scroll to position [0, 0]
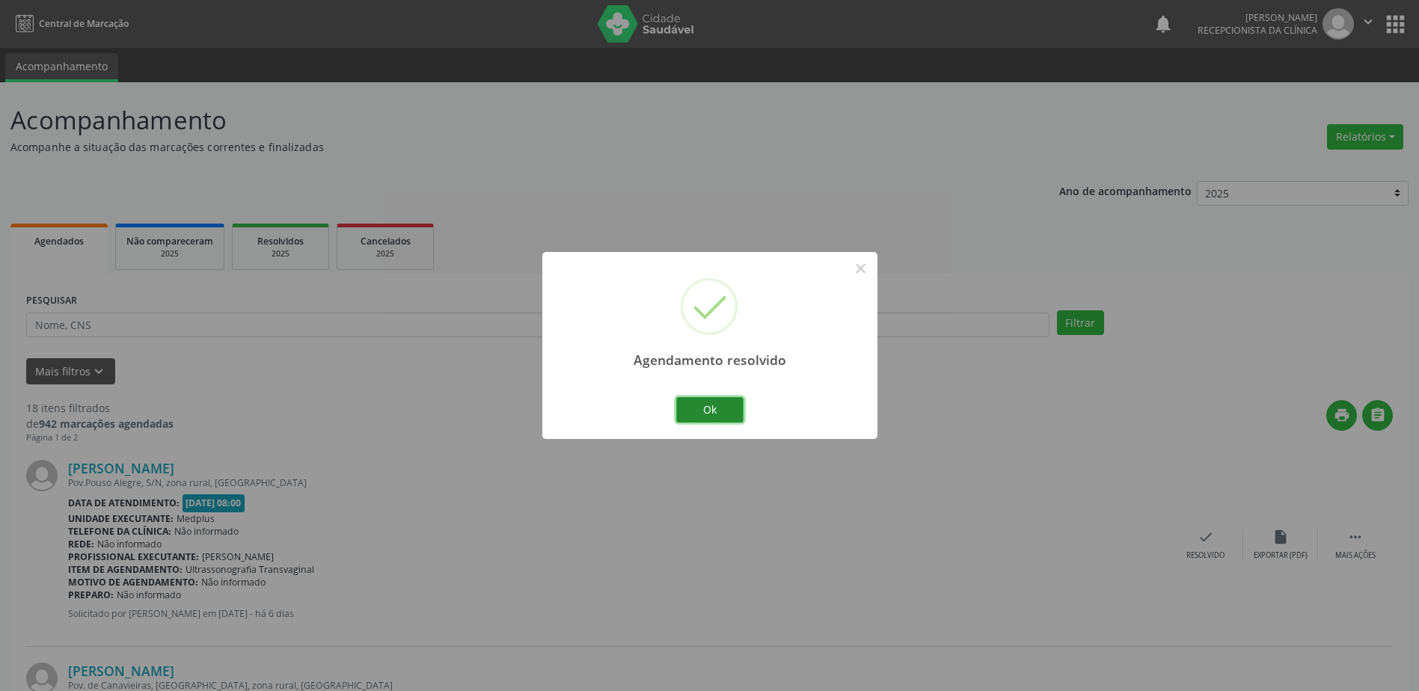
click at [704, 411] on button "Ok" at bounding box center [709, 409] width 67 height 25
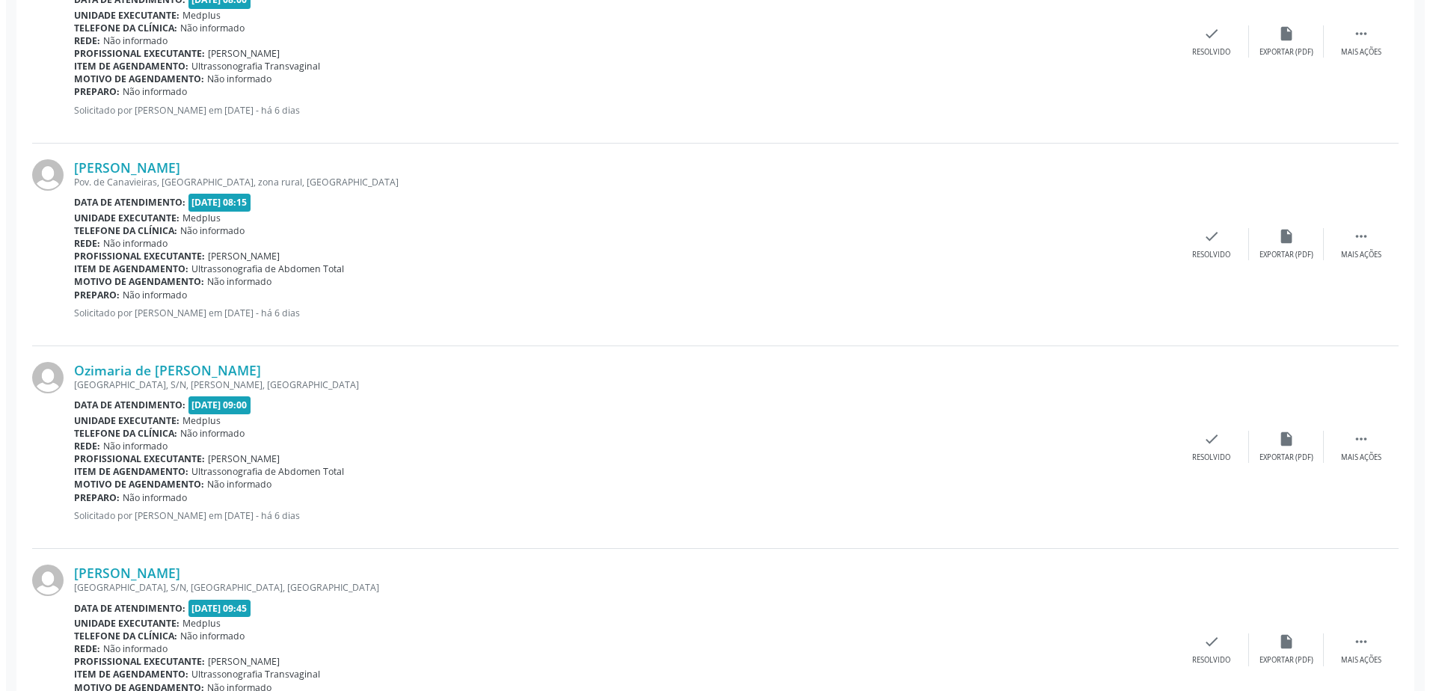
scroll to position [524, 0]
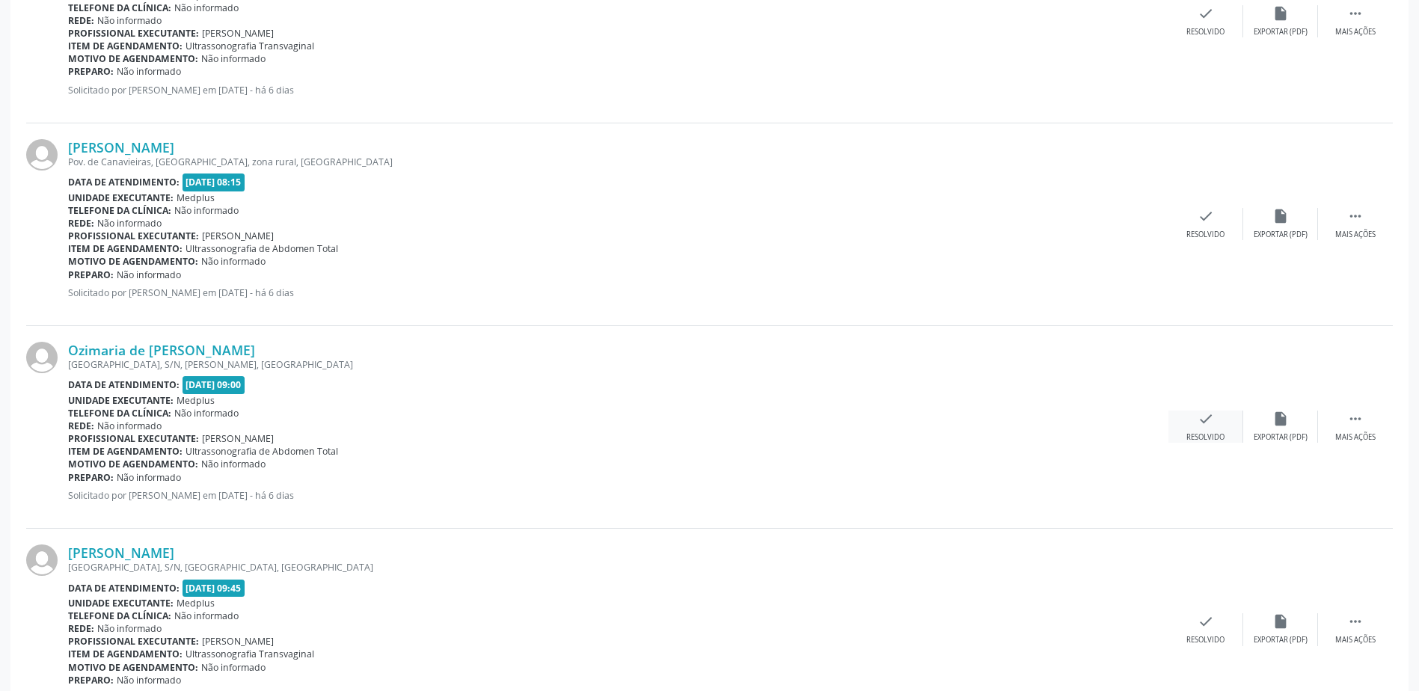
click at [1206, 429] on div "check Resolvido" at bounding box center [1205, 427] width 75 height 32
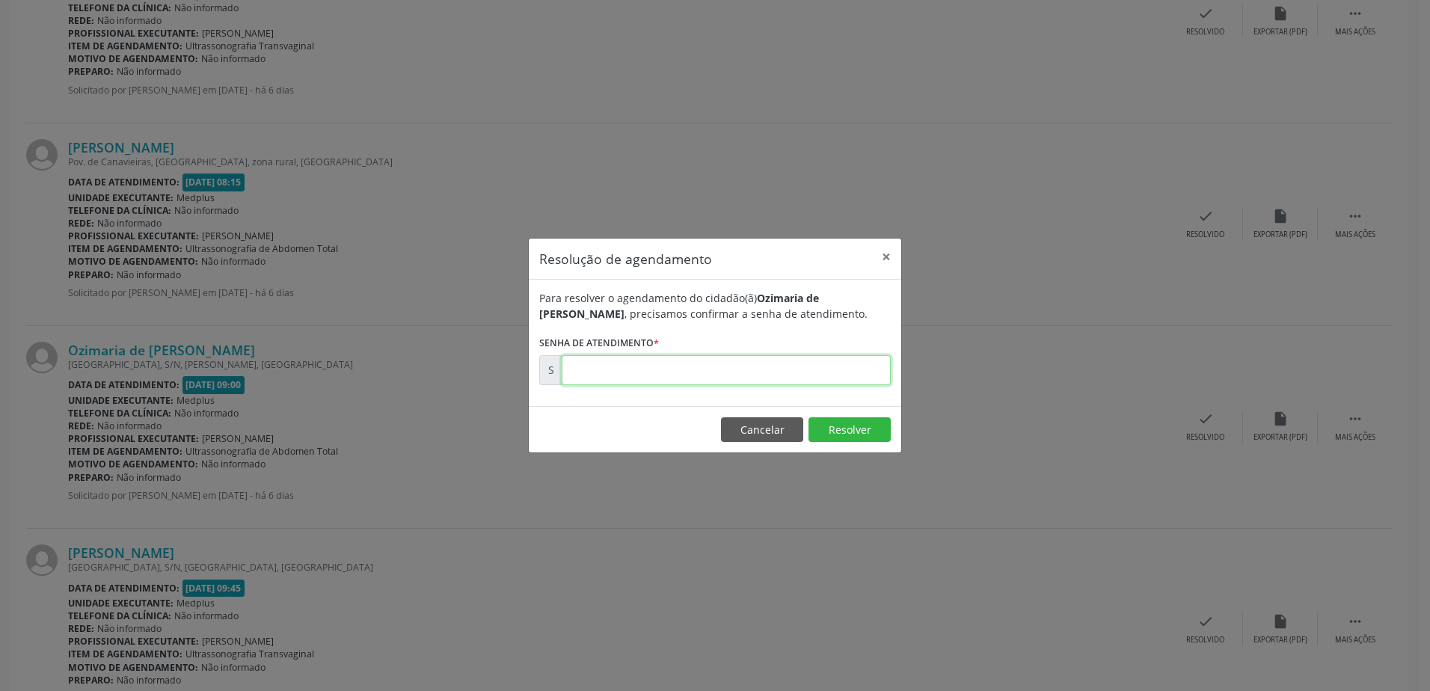
click at [603, 369] on input "text" at bounding box center [726, 370] width 329 height 30
type input "00181069"
click at [862, 432] on button "Resolver" at bounding box center [850, 429] width 82 height 25
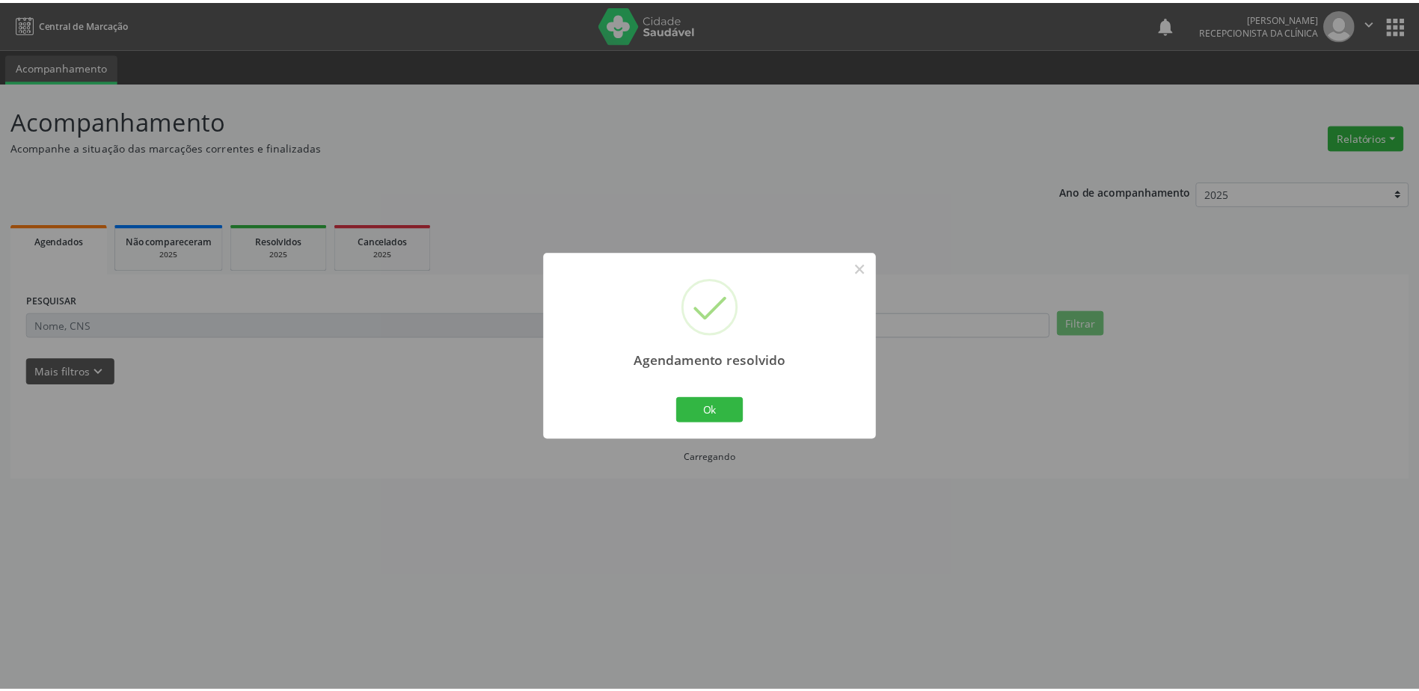
scroll to position [0, 0]
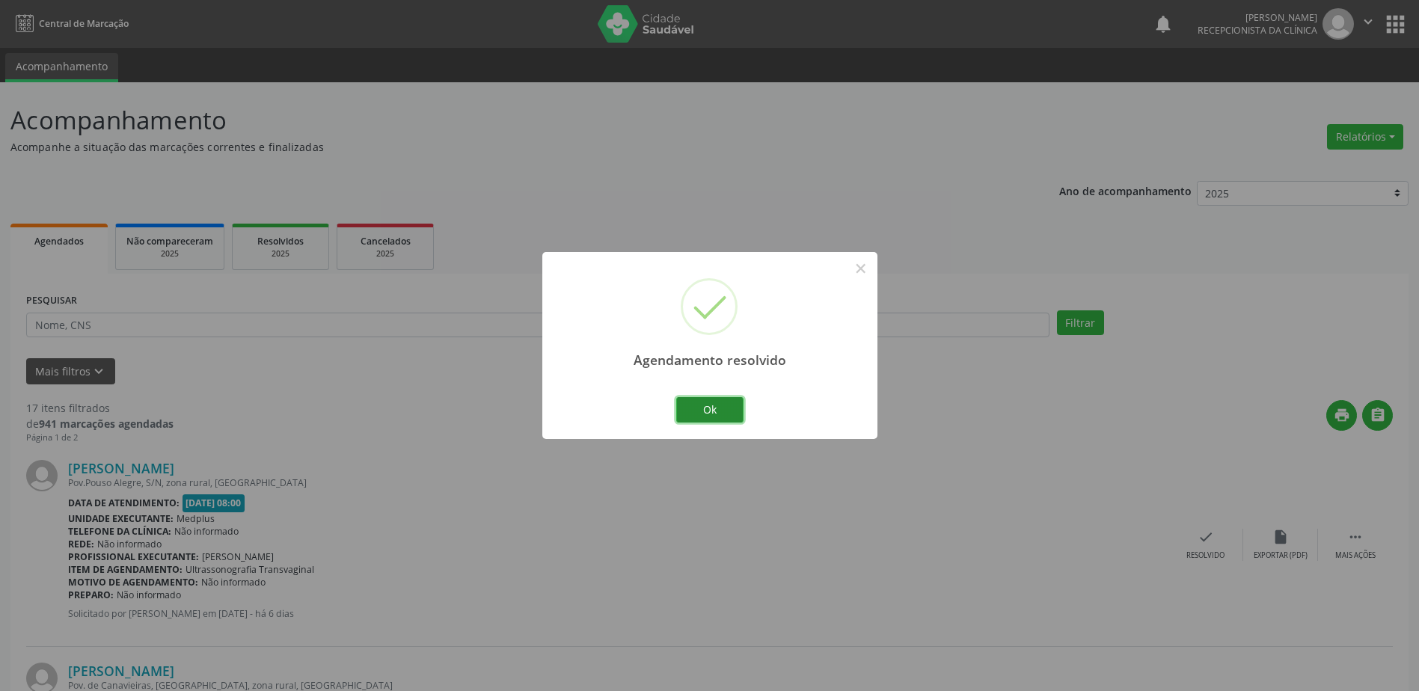
click at [710, 410] on button "Ok" at bounding box center [709, 409] width 67 height 25
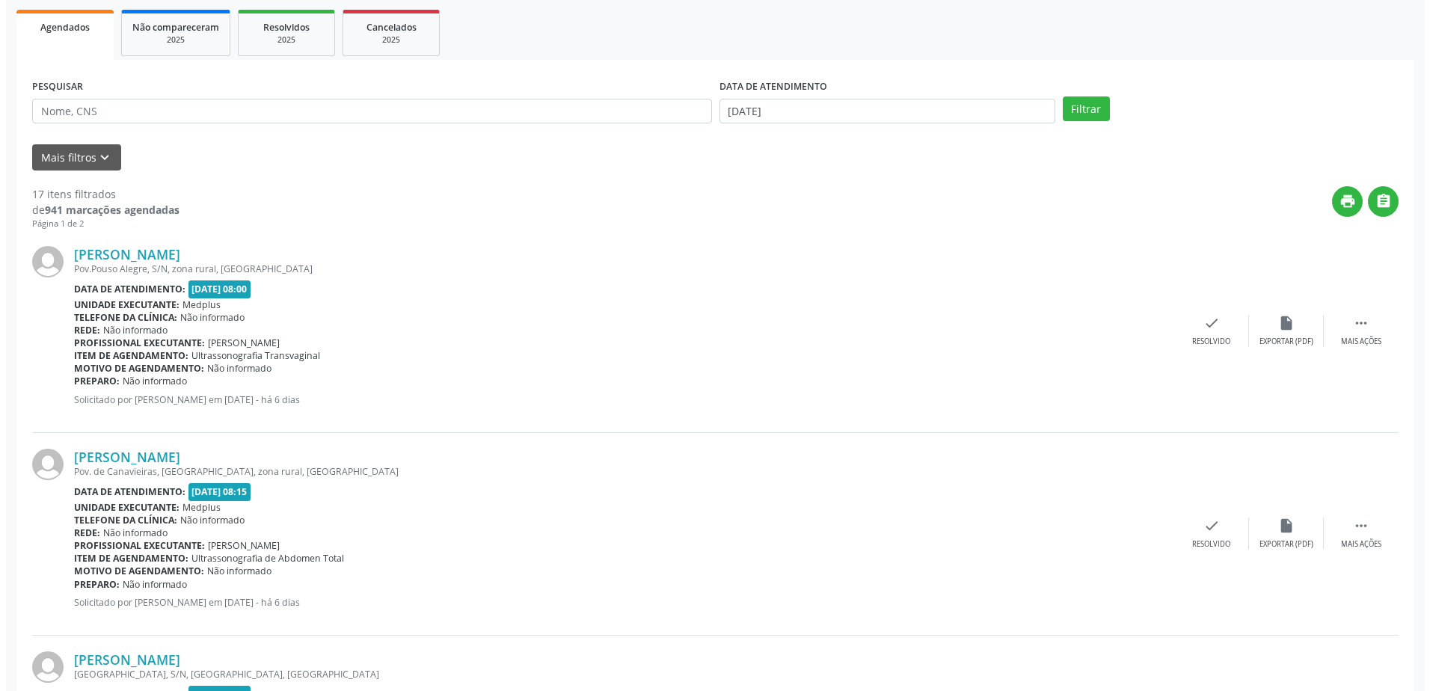
scroll to position [299, 0]
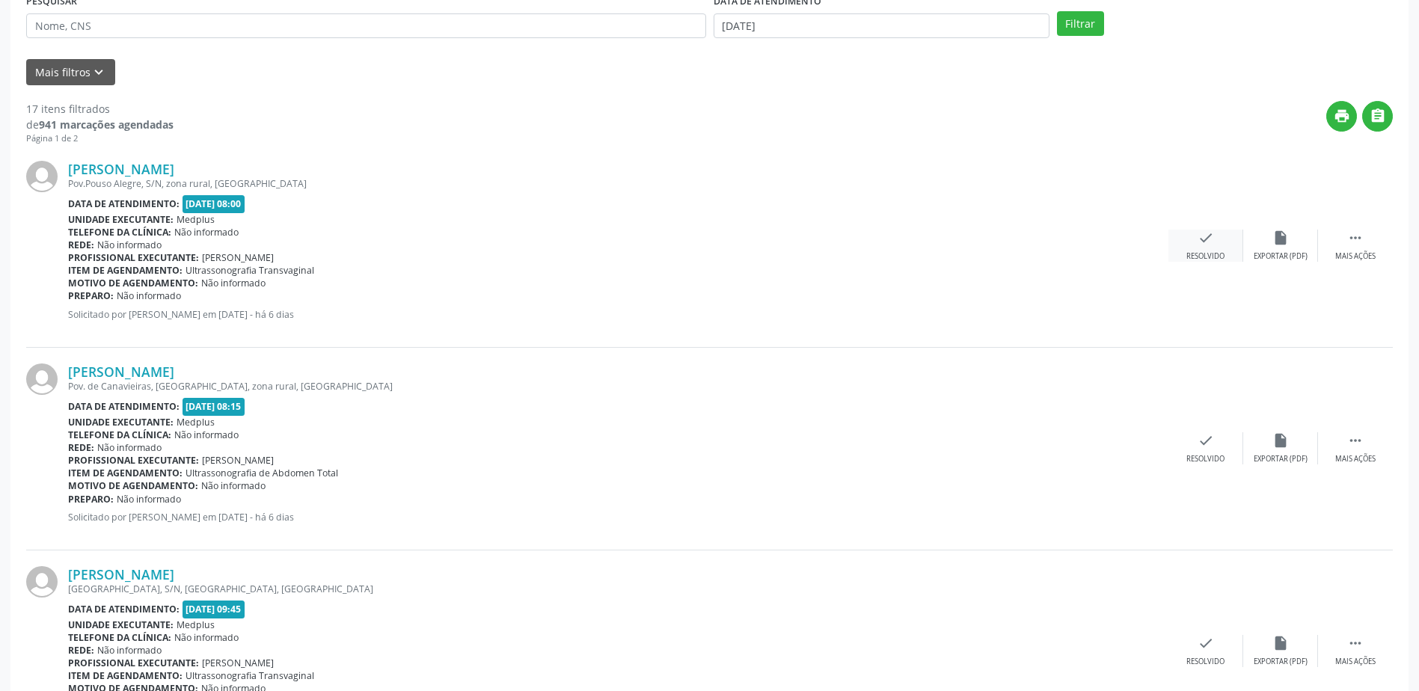
click at [1217, 244] on div "check Resolvido" at bounding box center [1205, 246] width 75 height 32
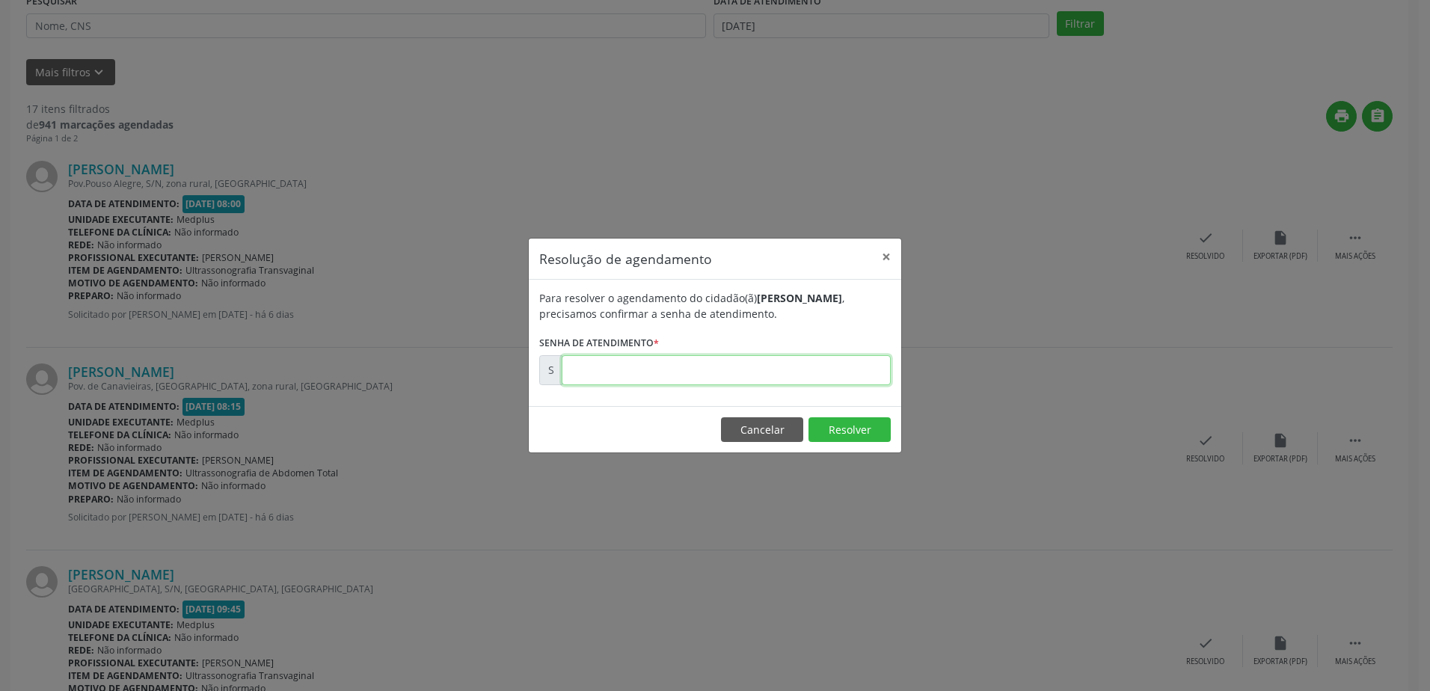
click at [590, 372] on input "text" at bounding box center [726, 370] width 329 height 30
type input "00181058"
click at [853, 429] on button "Resolver" at bounding box center [850, 429] width 82 height 25
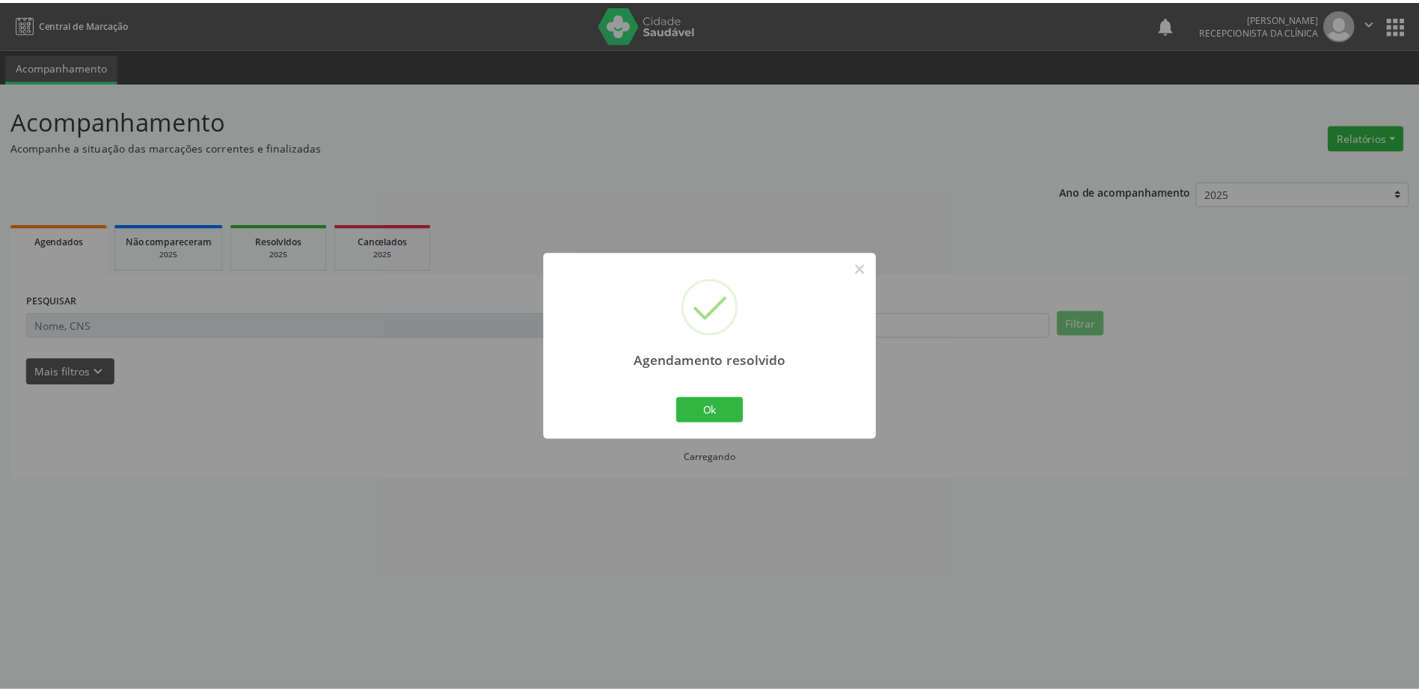
scroll to position [0, 0]
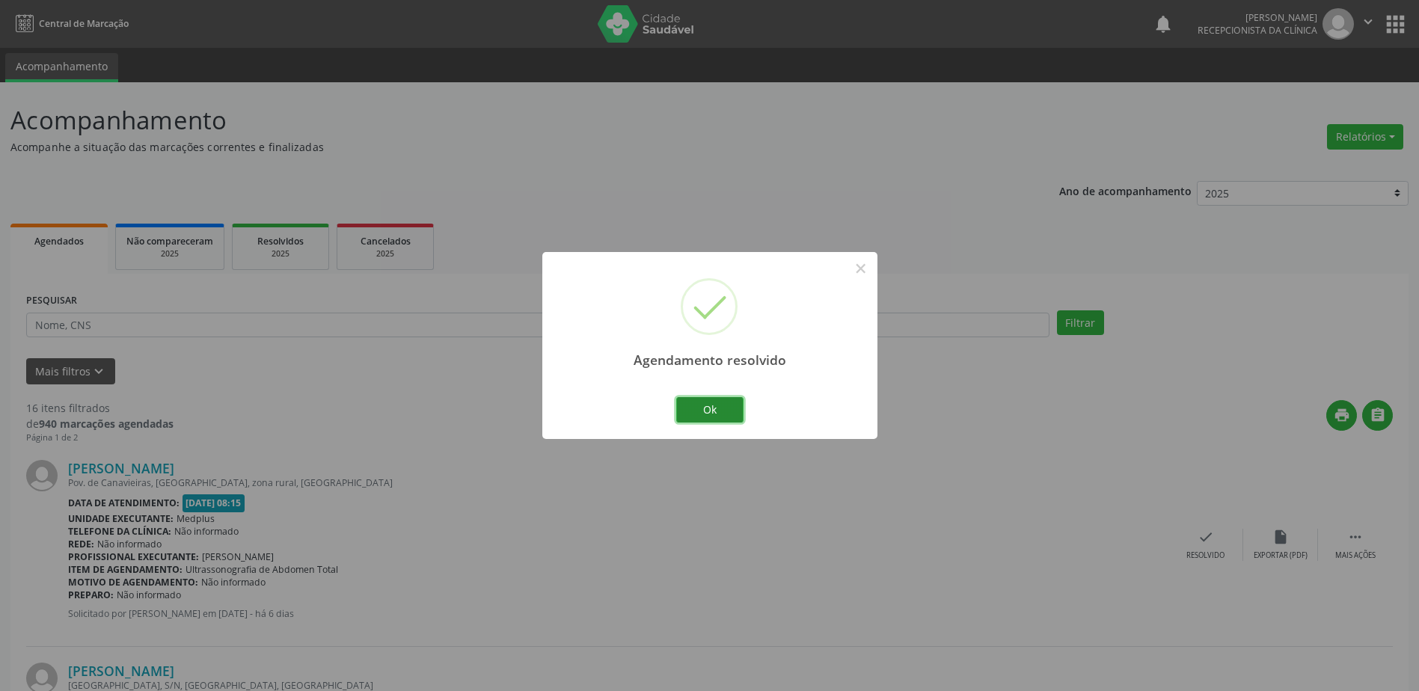
click at [737, 405] on button "Ok" at bounding box center [709, 409] width 67 height 25
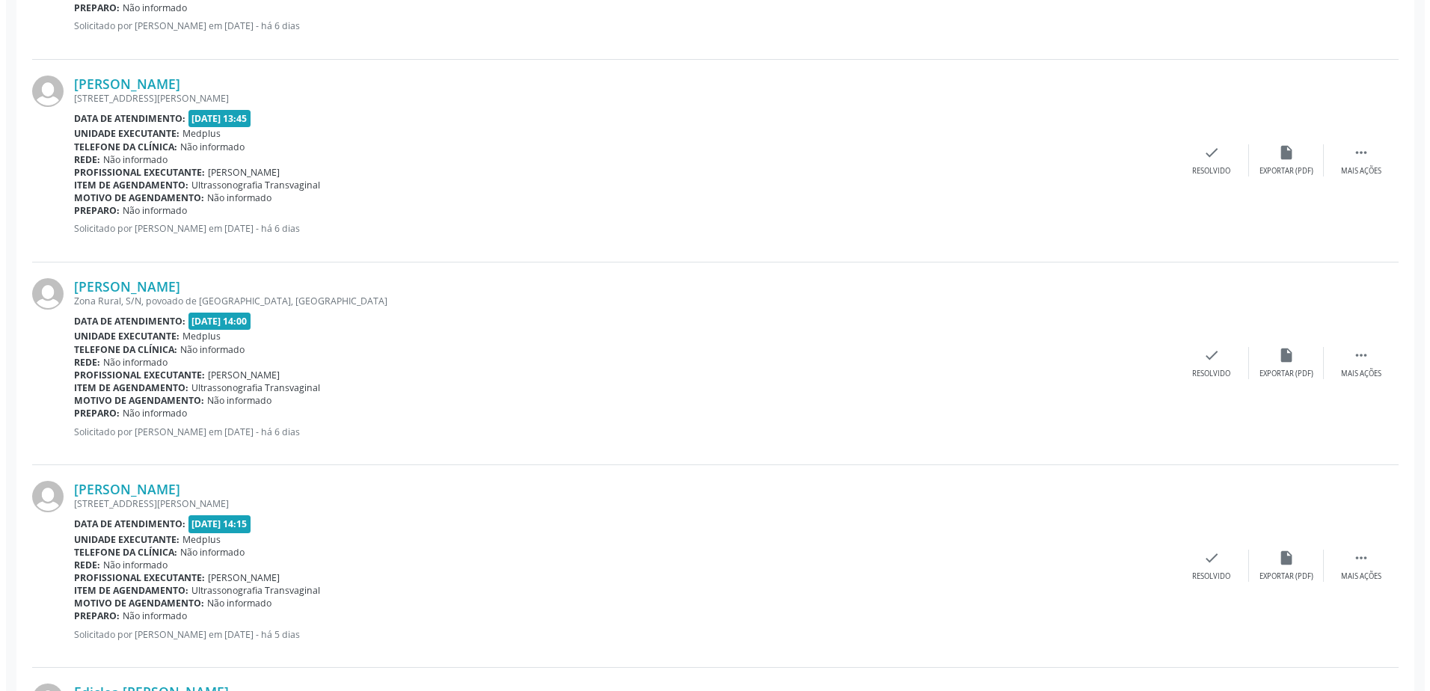
scroll to position [2393, 0]
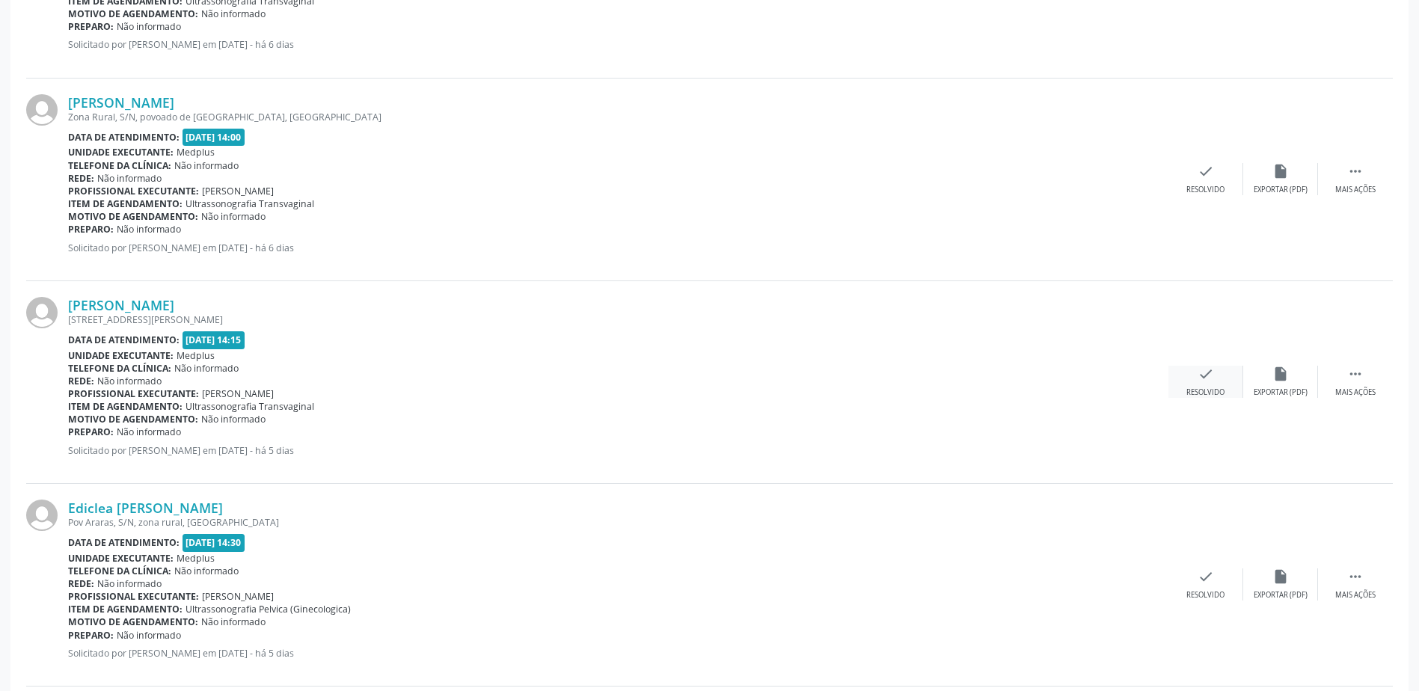
click at [1209, 373] on icon "check" at bounding box center [1205, 374] width 16 height 16
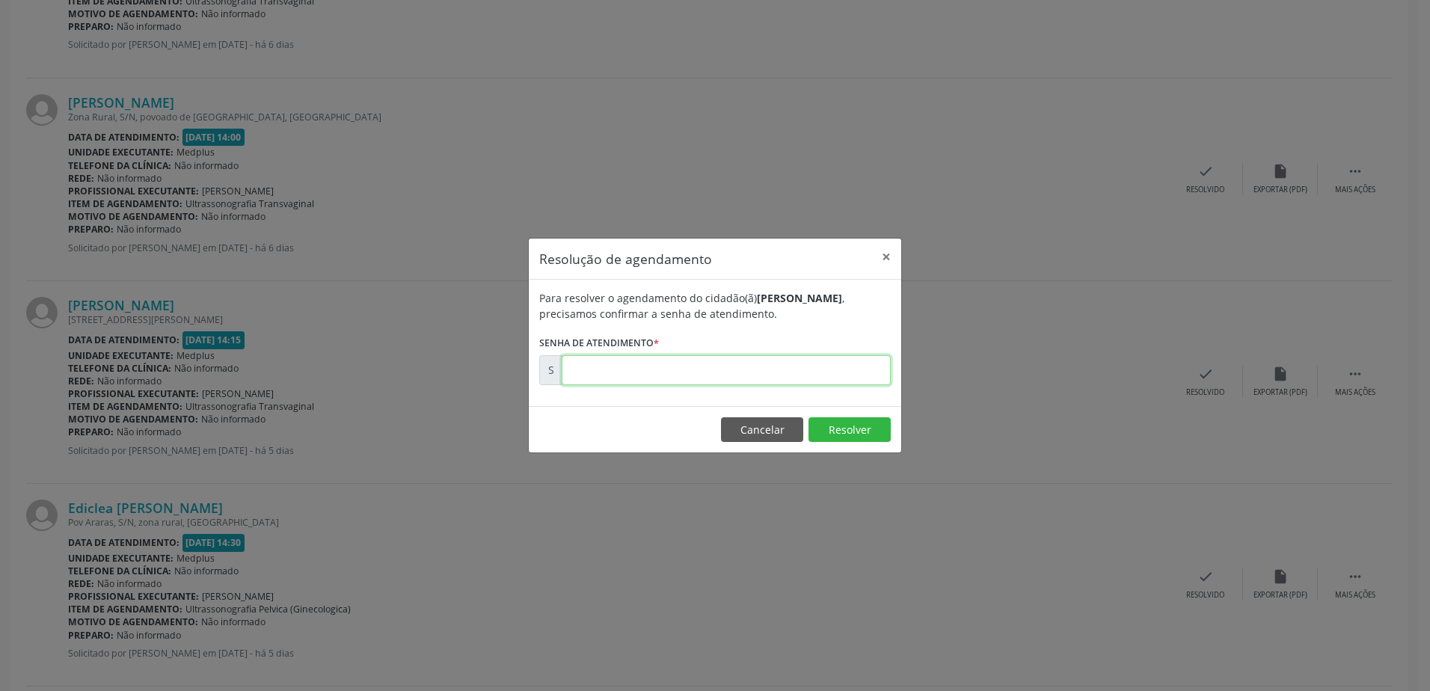
click at [736, 371] on input "text" at bounding box center [726, 370] width 329 height 30
type input "00181168"
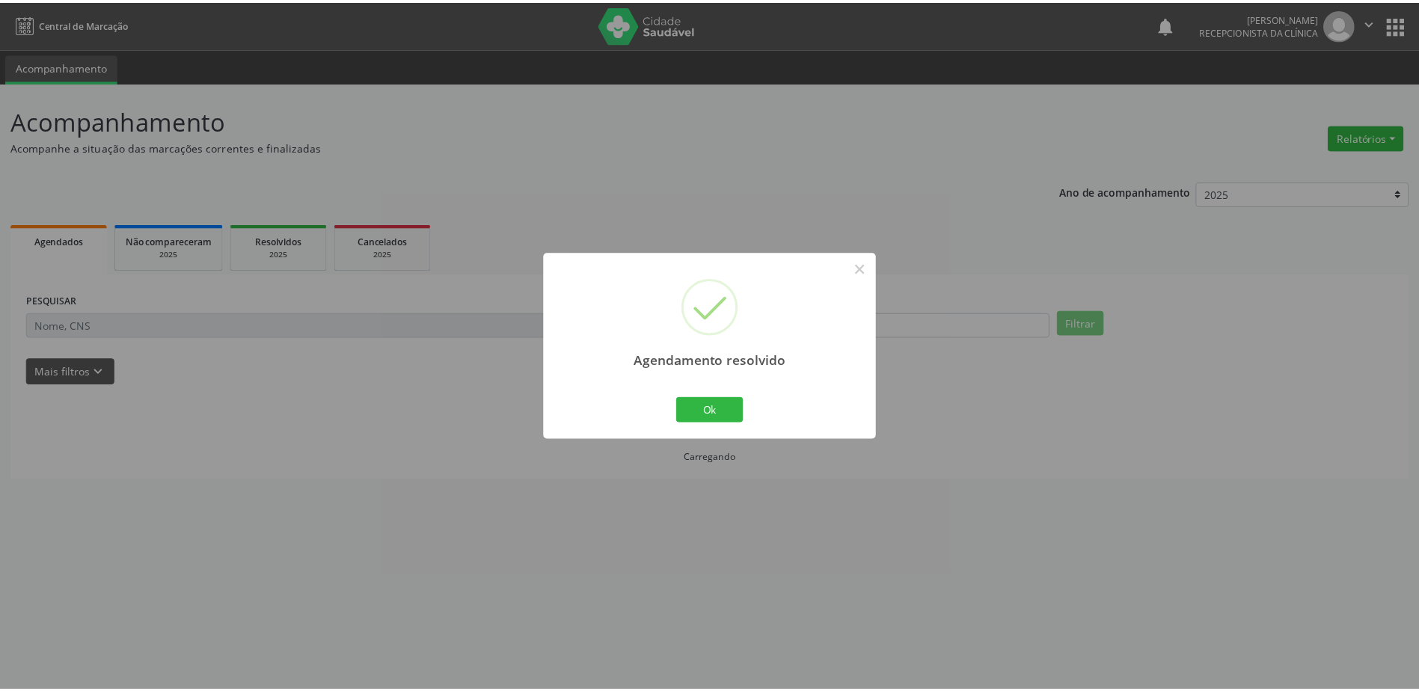
scroll to position [0, 0]
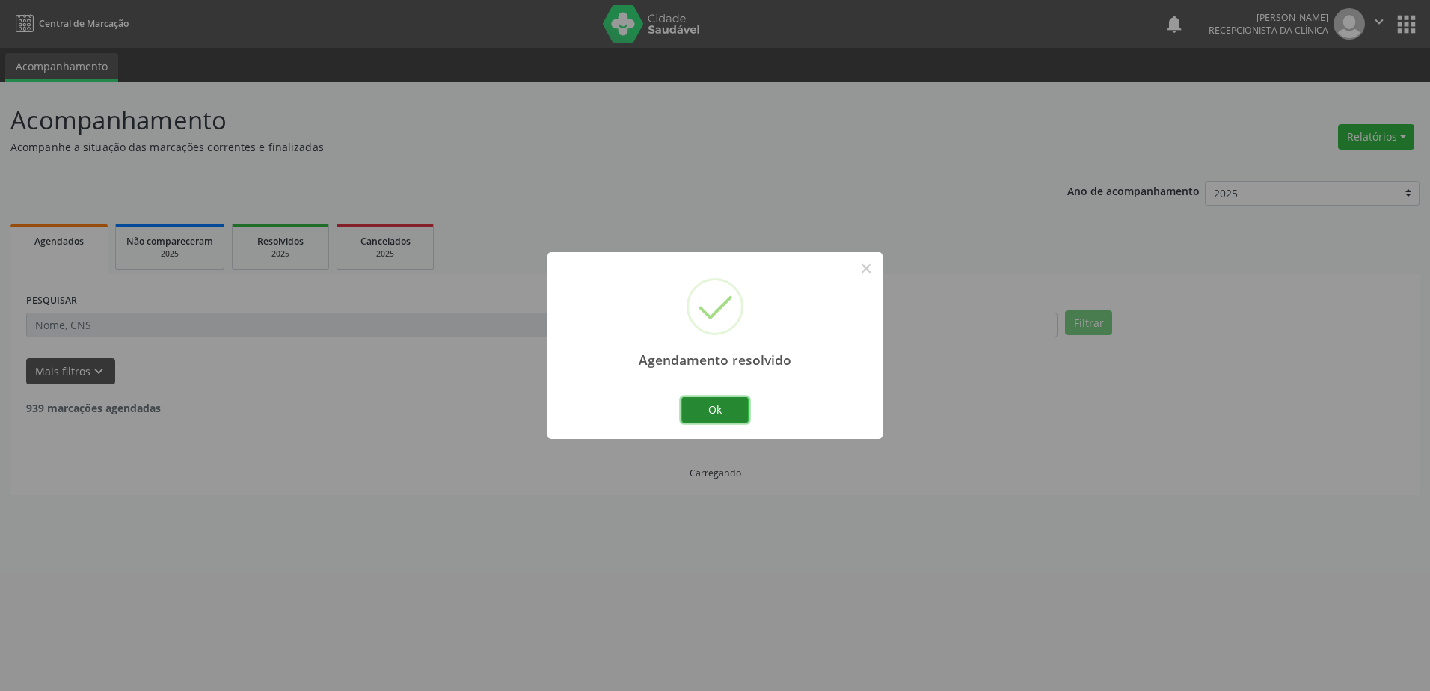
click at [735, 411] on button "Ok" at bounding box center [714, 409] width 67 height 25
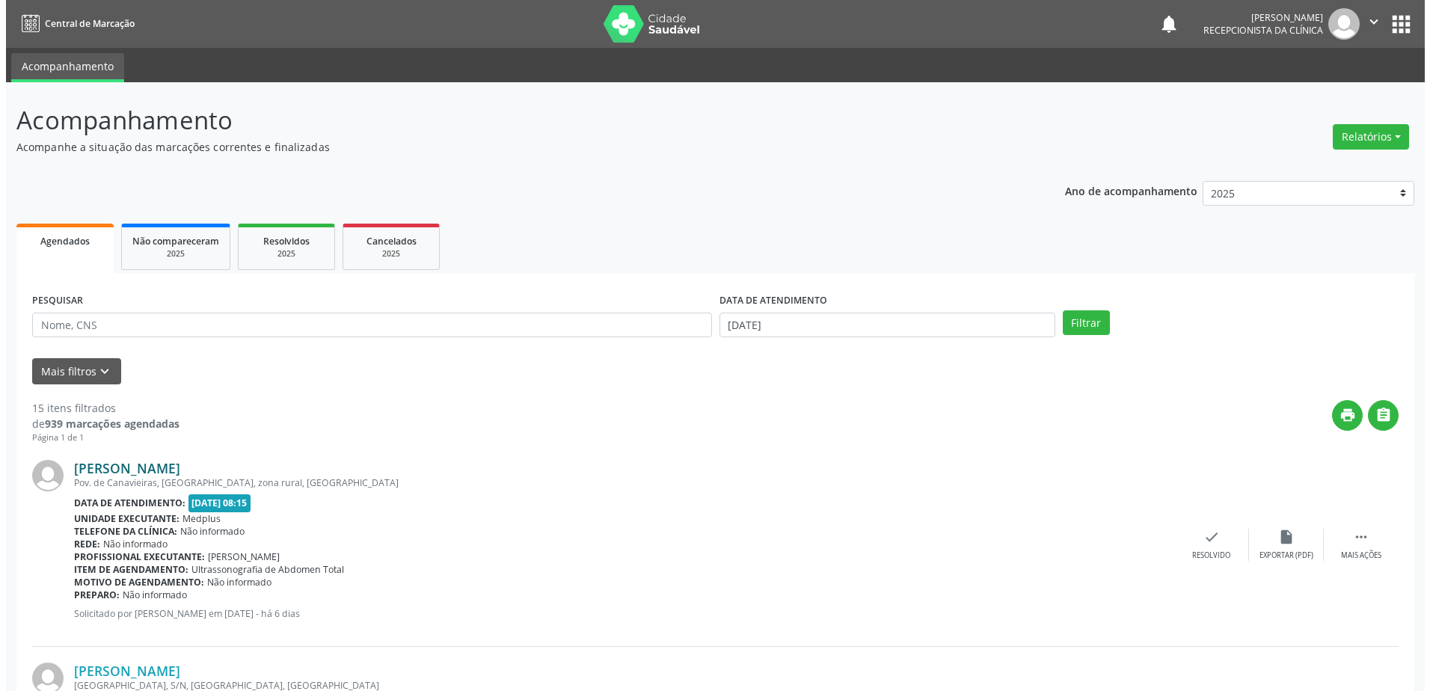
scroll to position [604, 0]
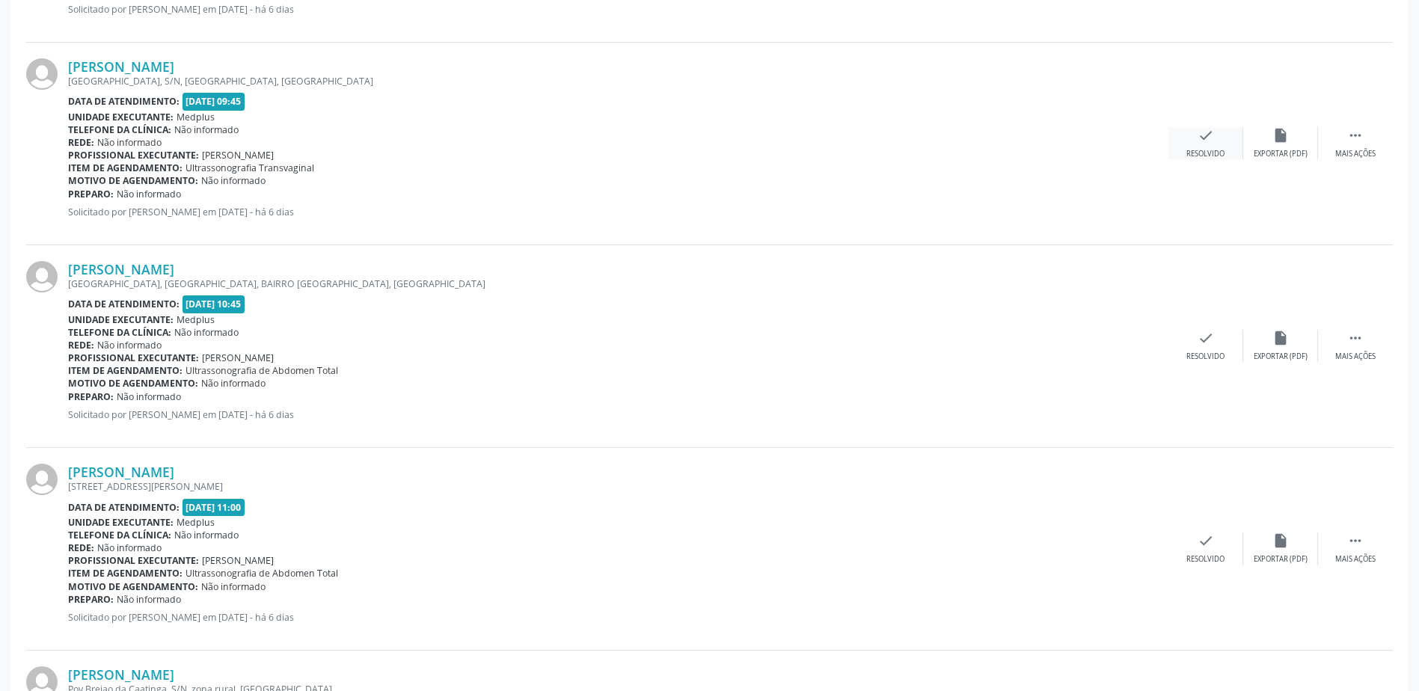
click at [1201, 144] on div "check Resolvido" at bounding box center [1205, 143] width 75 height 32
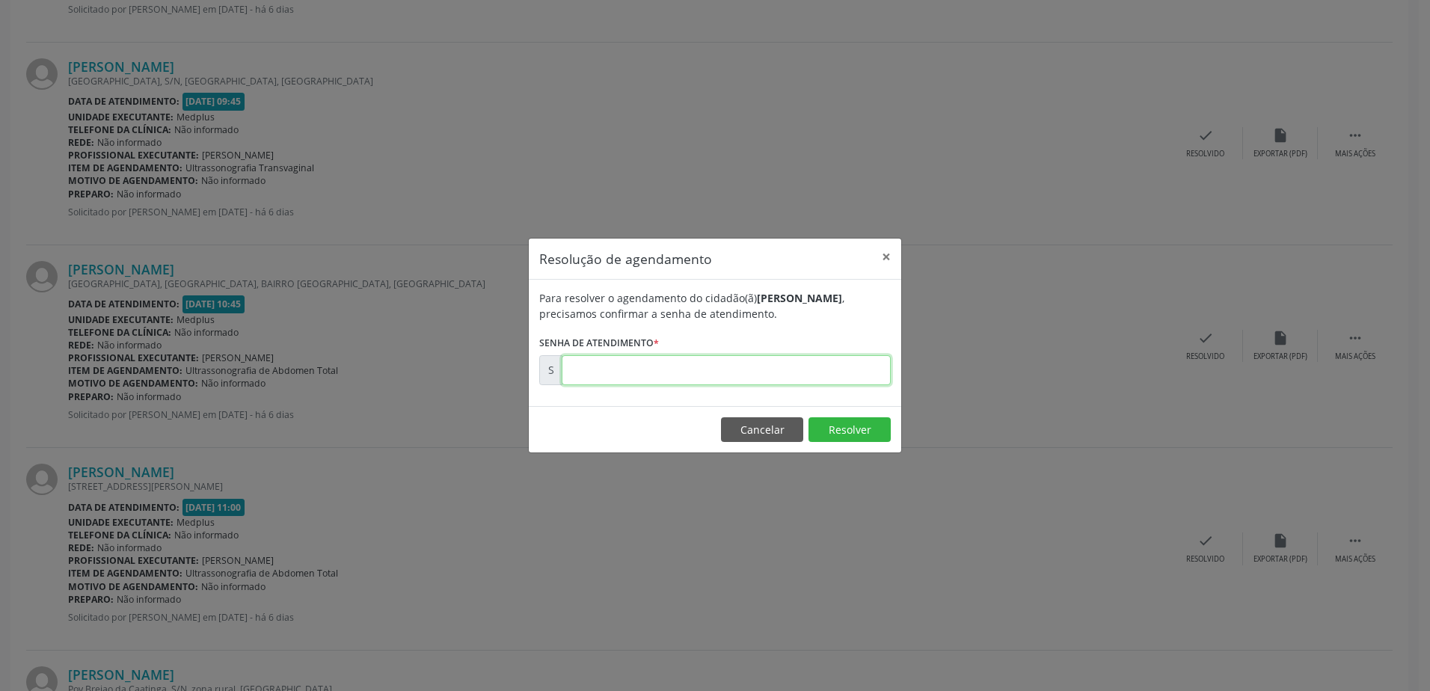
drag, startPoint x: 666, startPoint y: 368, endPoint x: 658, endPoint y: 369, distance: 8.4
click at [666, 368] on input "text" at bounding box center [726, 370] width 329 height 30
type input "00181098"
click at [844, 427] on button "Resolver" at bounding box center [850, 429] width 82 height 25
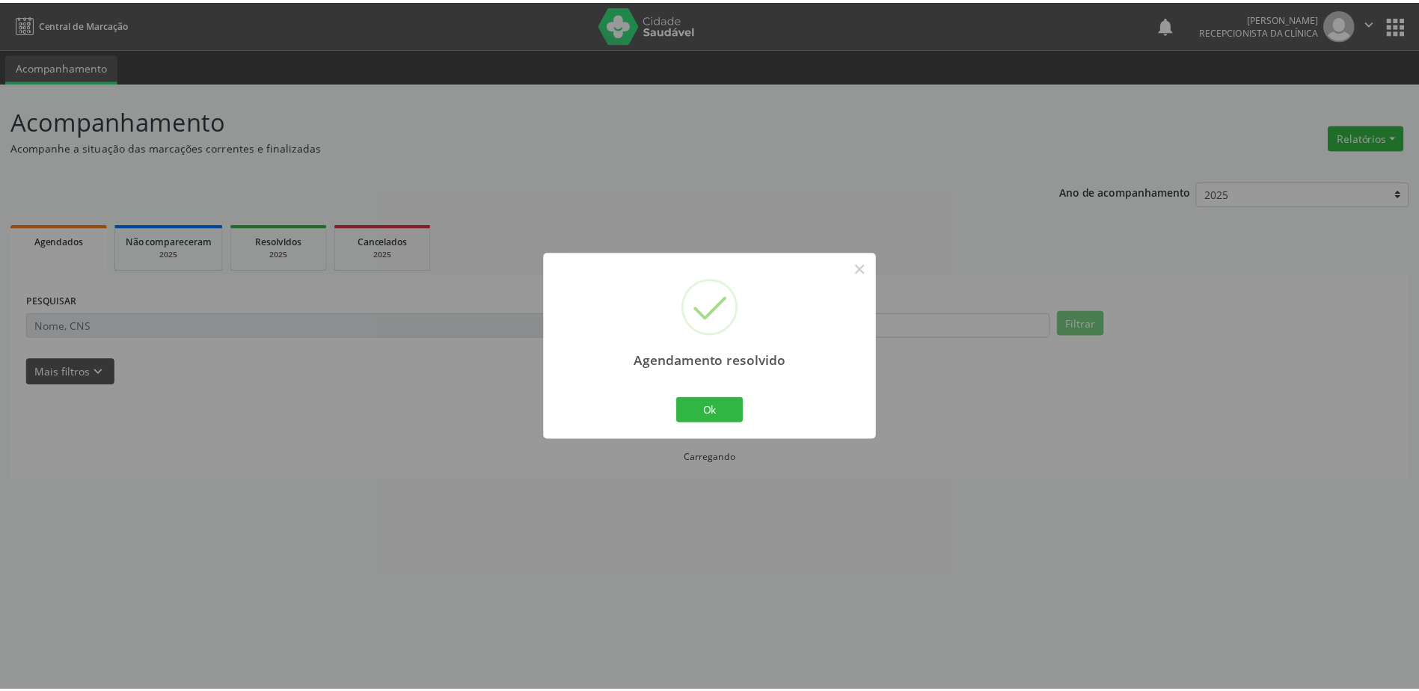
scroll to position [0, 0]
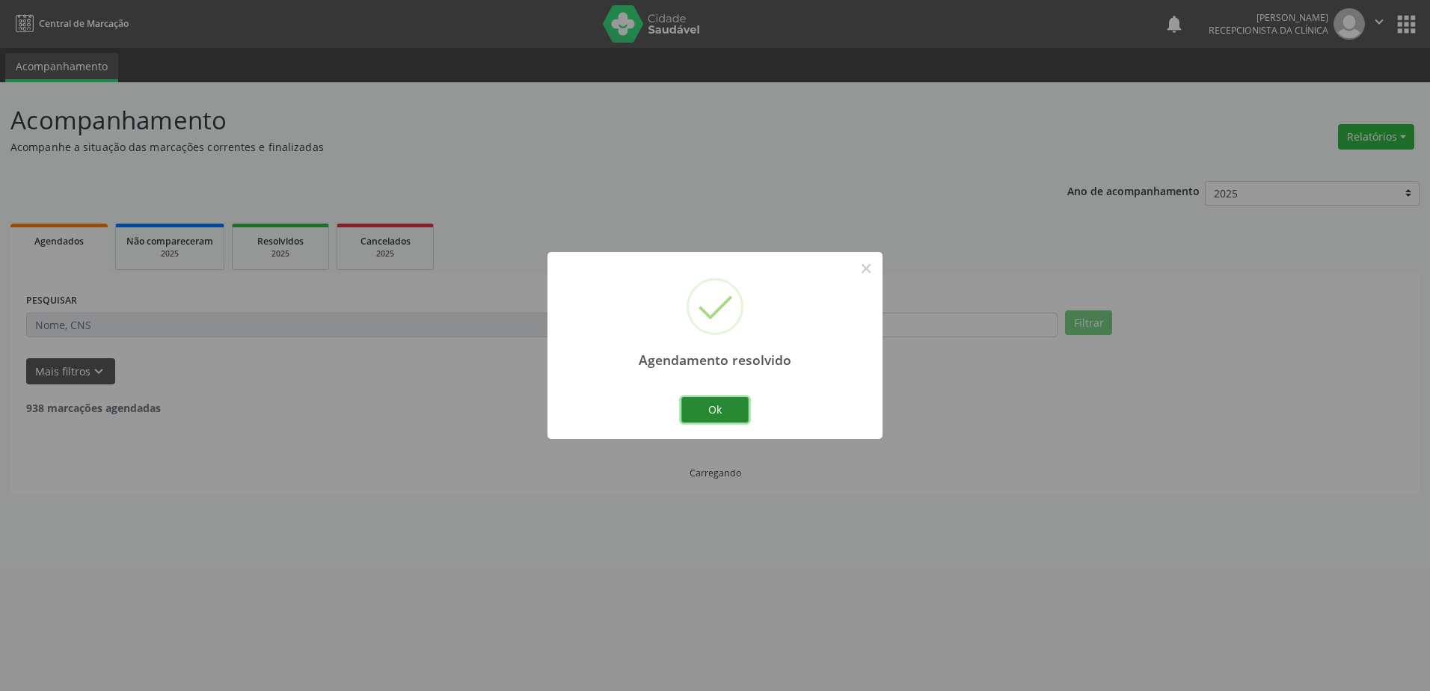
click at [722, 409] on button "Ok" at bounding box center [714, 409] width 67 height 25
